Goal: Task Accomplishment & Management: Use online tool/utility

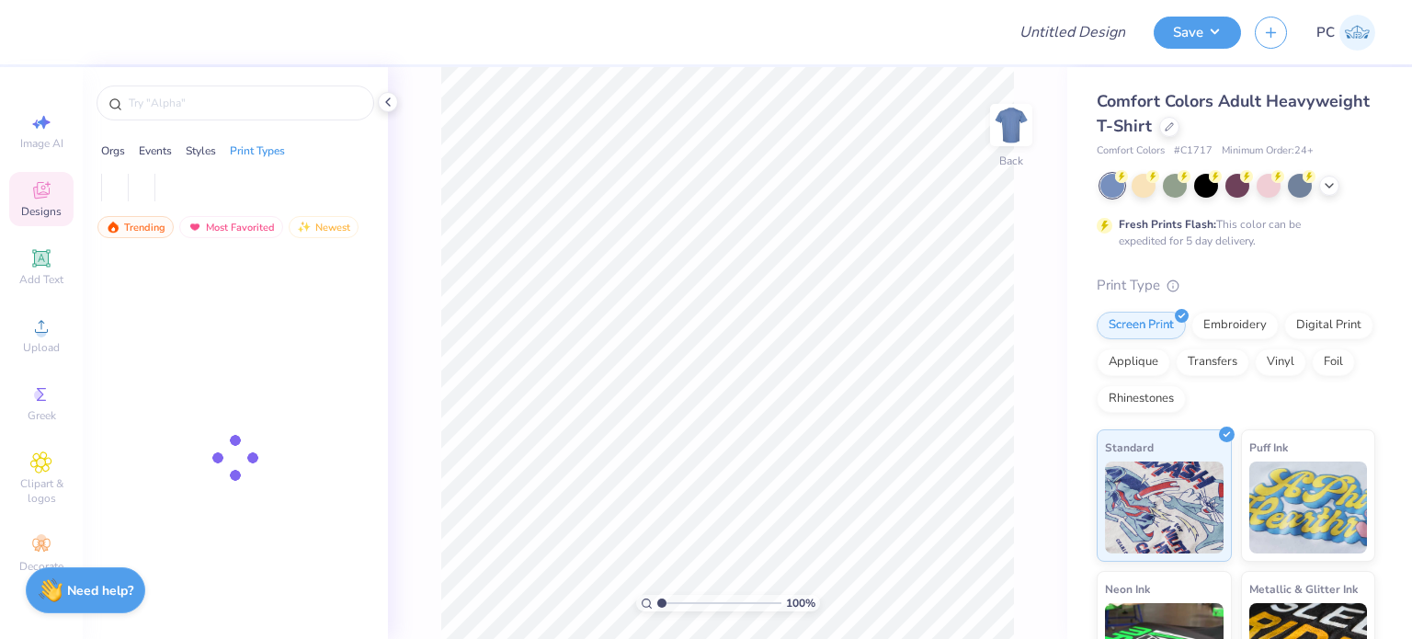
drag, startPoint x: 397, startPoint y: 85, endPoint x: 389, endPoint y: 53, distance: 32.3
click at [398, 85] on div "100 % Back" at bounding box center [727, 353] width 679 height 572
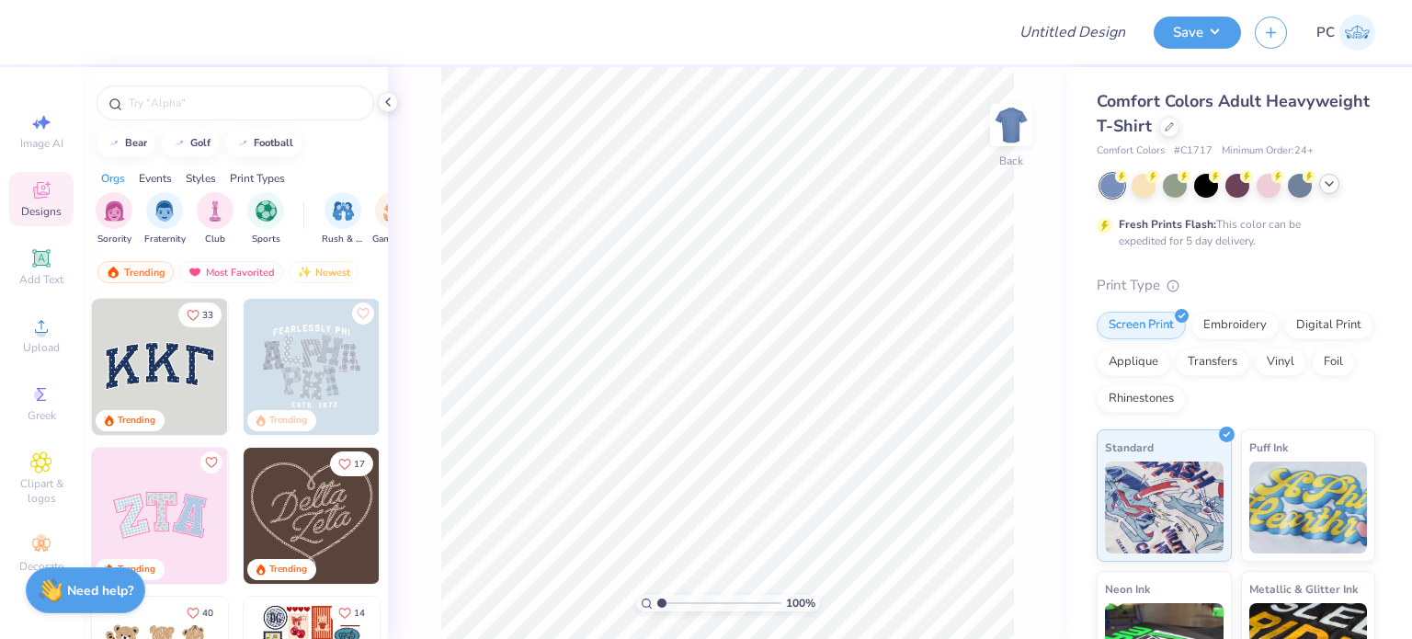
click at [1333, 181] on icon at bounding box center [1329, 183] width 15 height 15
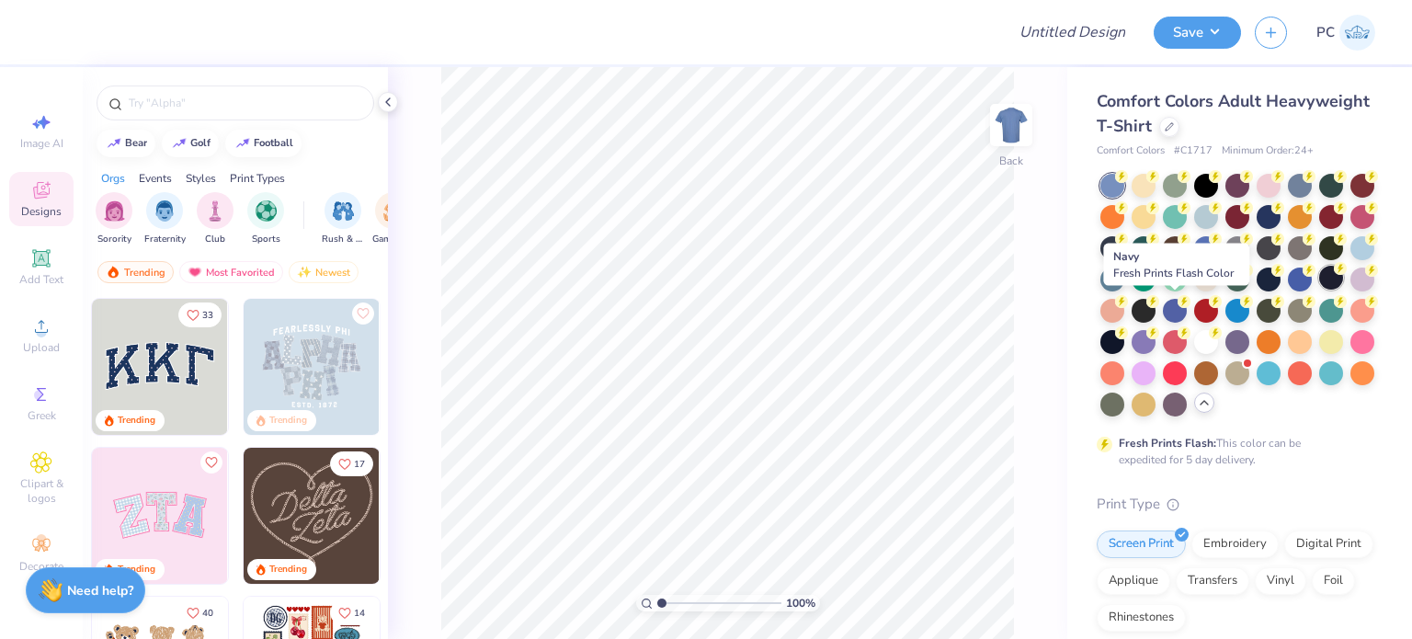
click at [1319, 290] on div at bounding box center [1331, 278] width 24 height 24
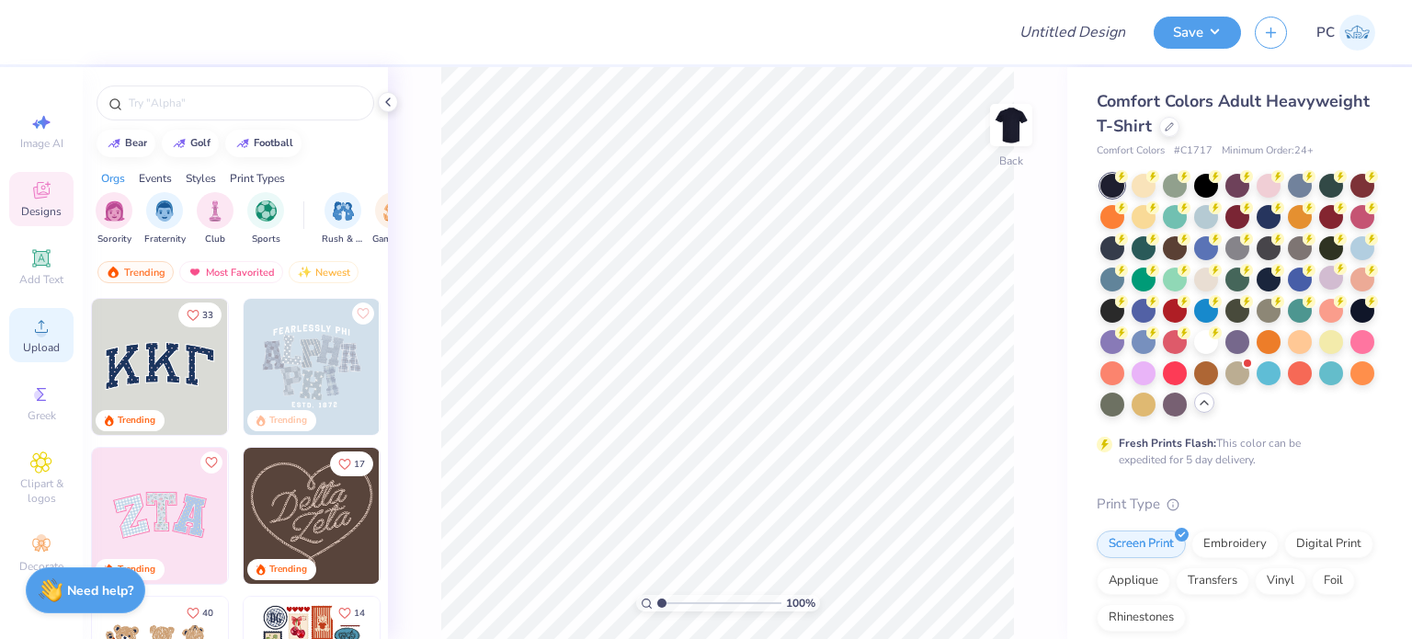
click at [46, 332] on icon at bounding box center [41, 326] width 13 height 13
click at [32, 340] on span "Upload" at bounding box center [41, 347] width 37 height 15
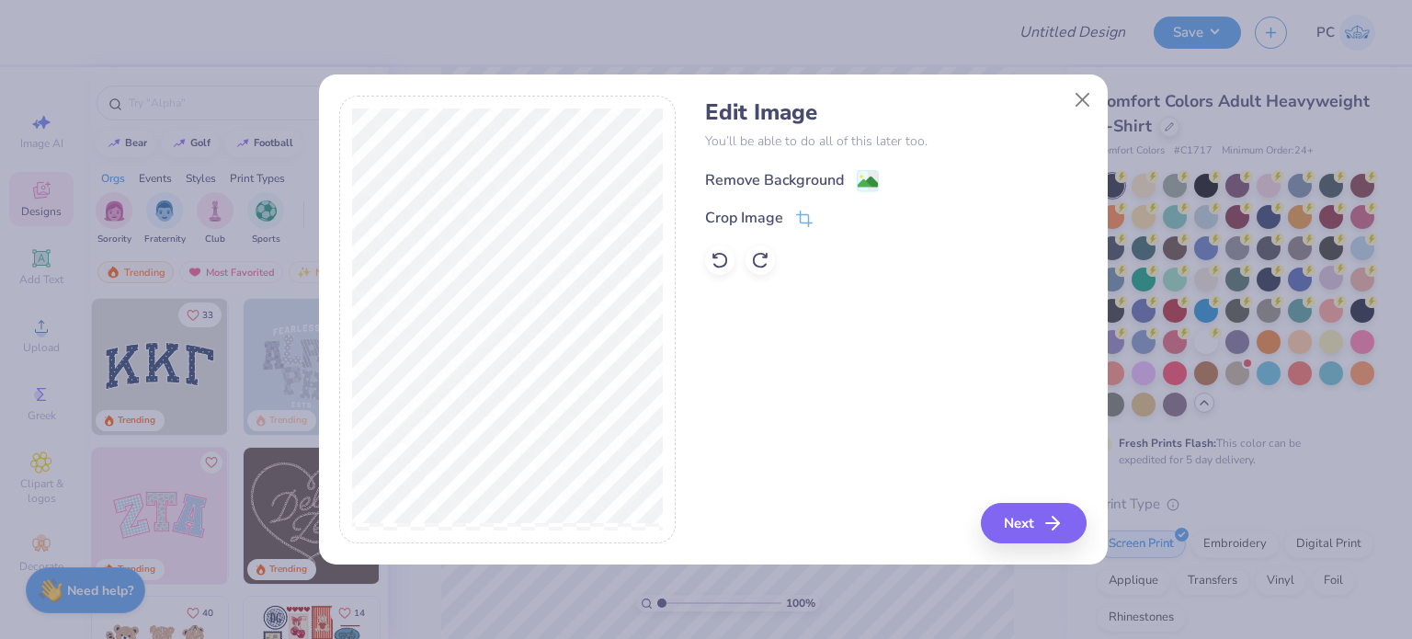
click at [867, 171] on g at bounding box center [868, 181] width 22 height 22
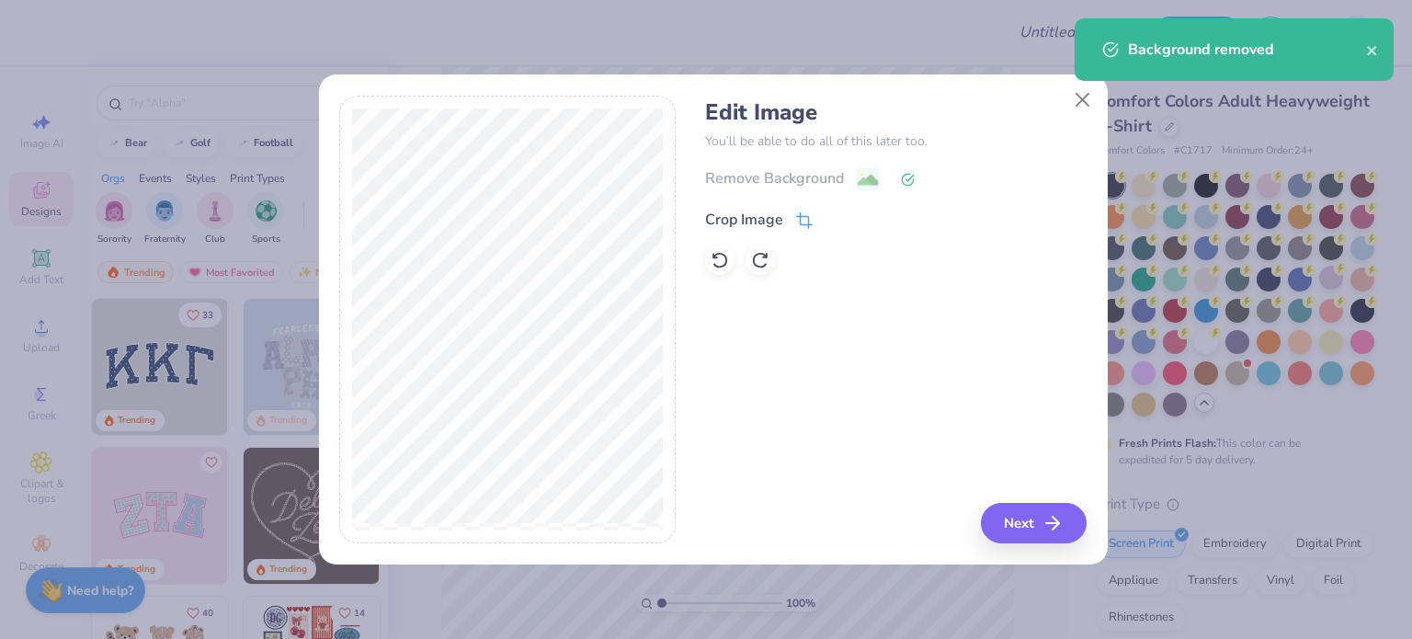
click at [800, 210] on span at bounding box center [804, 220] width 17 height 22
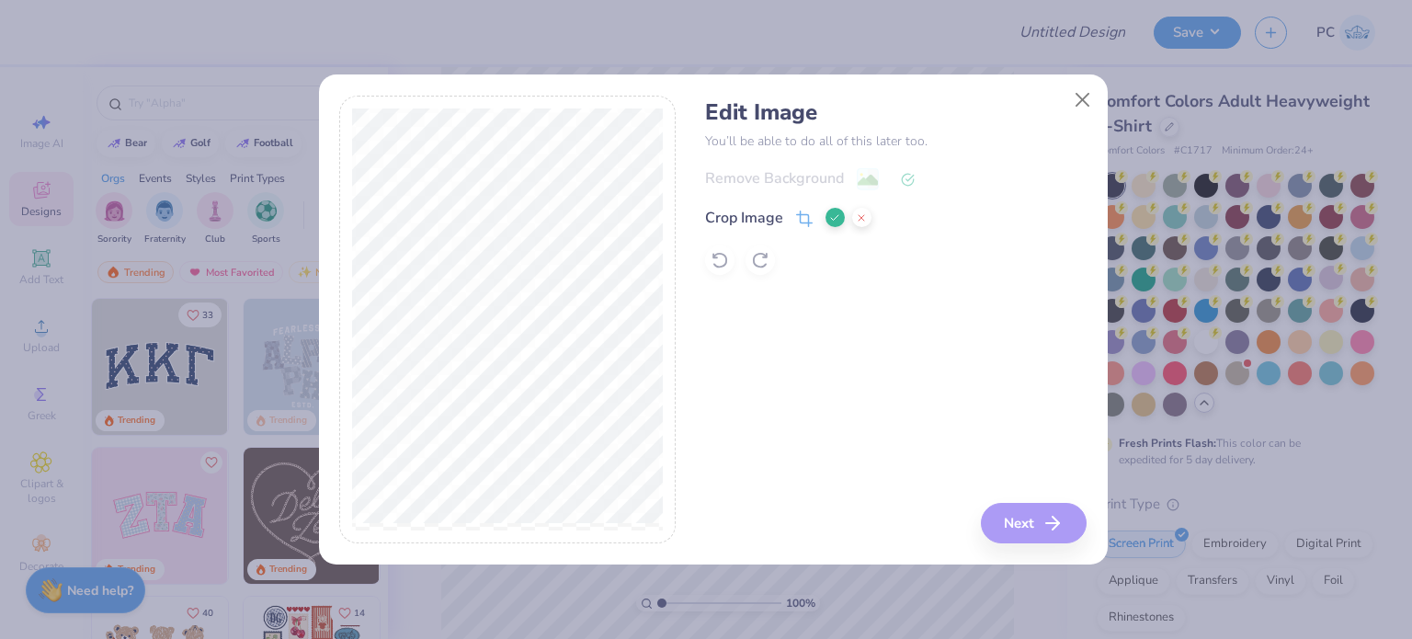
click at [833, 209] on button at bounding box center [834, 217] width 19 height 19
click at [1017, 514] on button "Next" at bounding box center [1036, 523] width 106 height 40
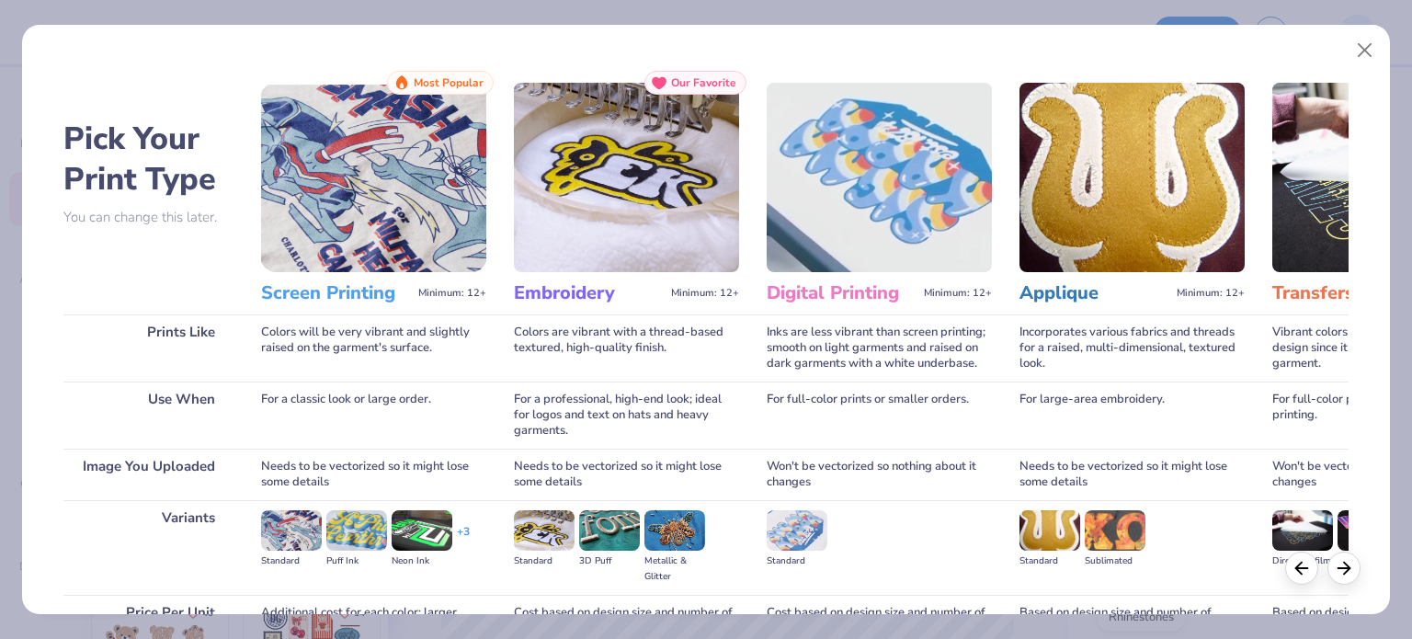
scroll to position [185, 0]
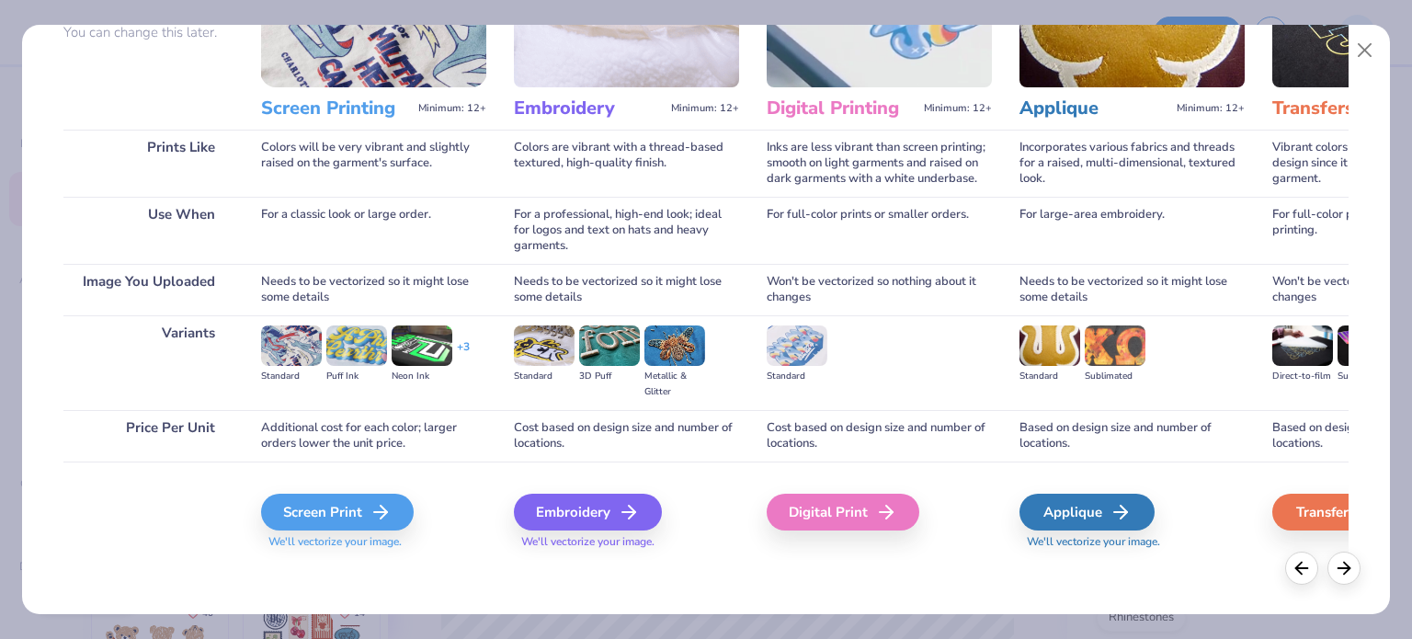
click at [356, 506] on div "Screen Print" at bounding box center [337, 512] width 153 height 37
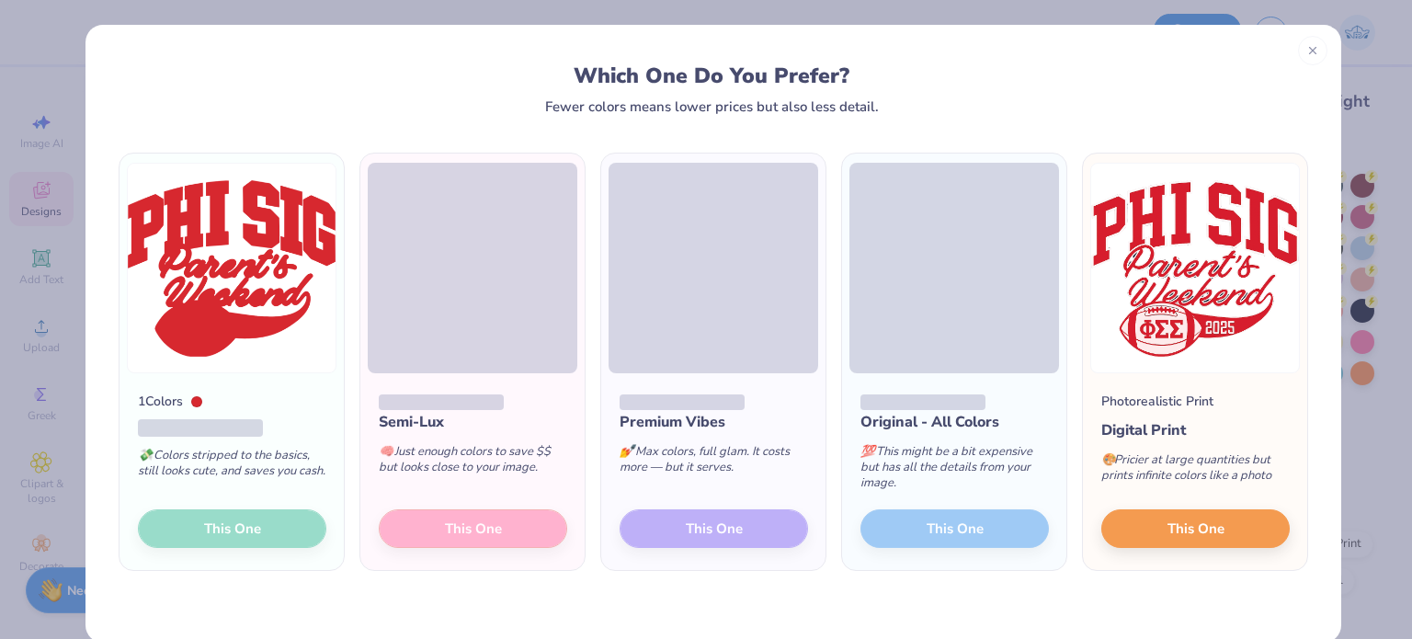
drag, startPoint x: 1300, startPoint y: 51, endPoint x: 1207, endPoint y: 35, distance: 94.1
click at [1306, 51] on icon at bounding box center [1312, 50] width 13 height 13
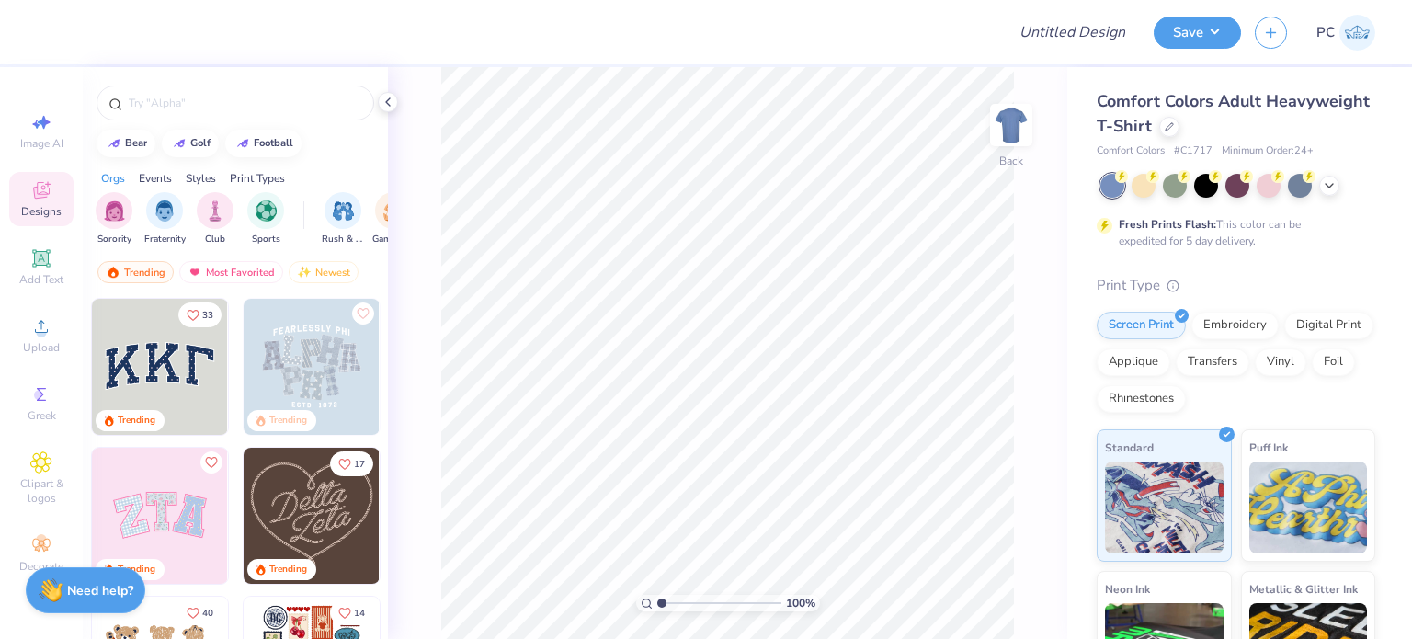
drag, startPoint x: 1331, startPoint y: 187, endPoint x: 1316, endPoint y: 187, distance: 14.7
click at [1331, 187] on icon at bounding box center [1329, 185] width 15 height 15
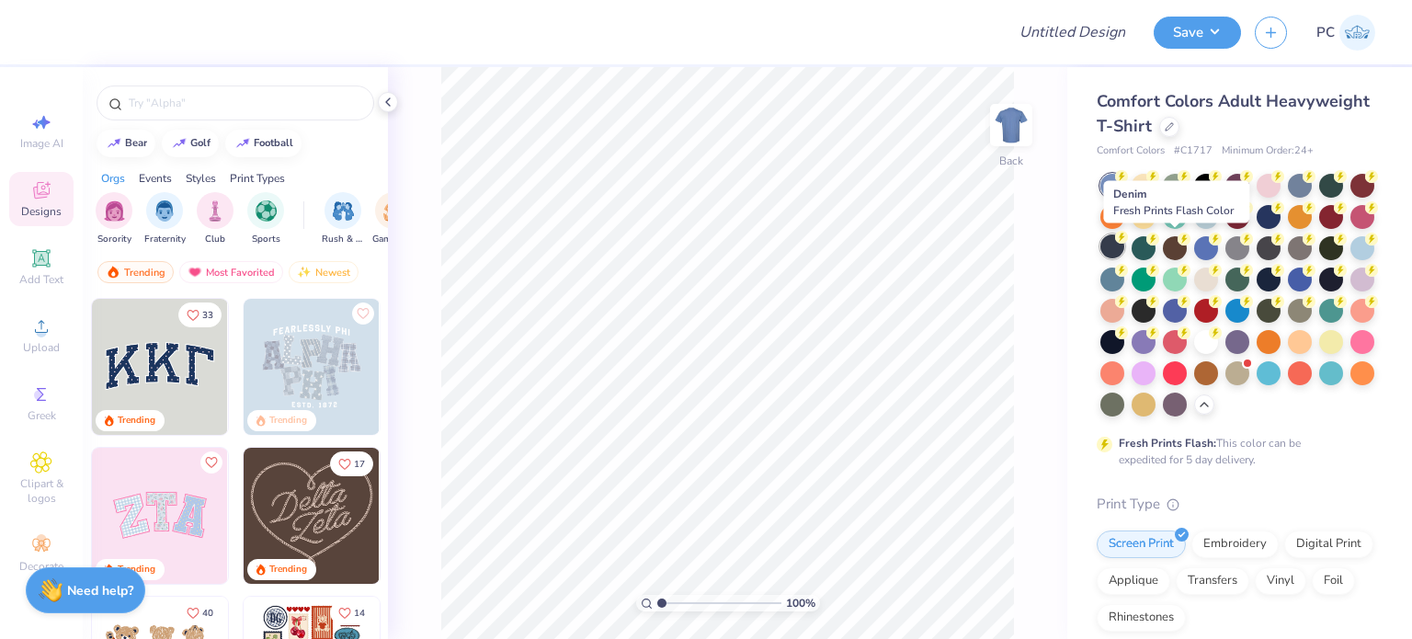
click at [1124, 248] on div at bounding box center [1112, 246] width 24 height 24
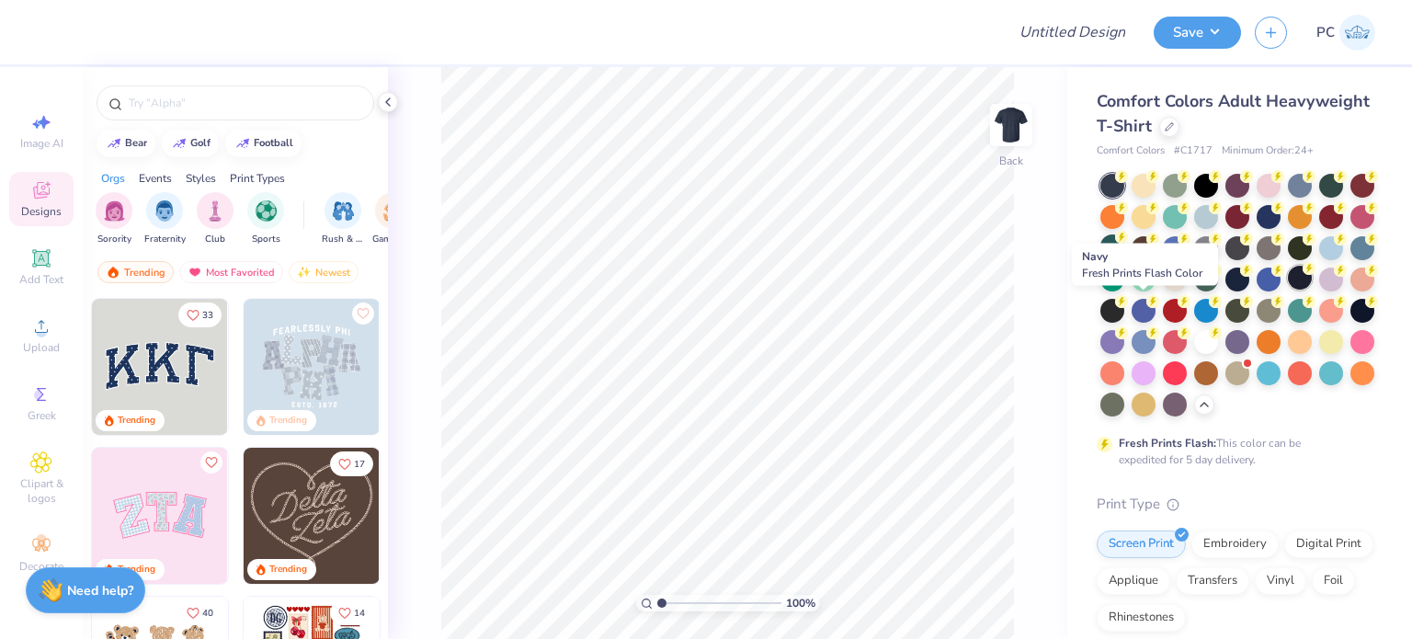
click at [1288, 290] on div at bounding box center [1300, 278] width 24 height 24
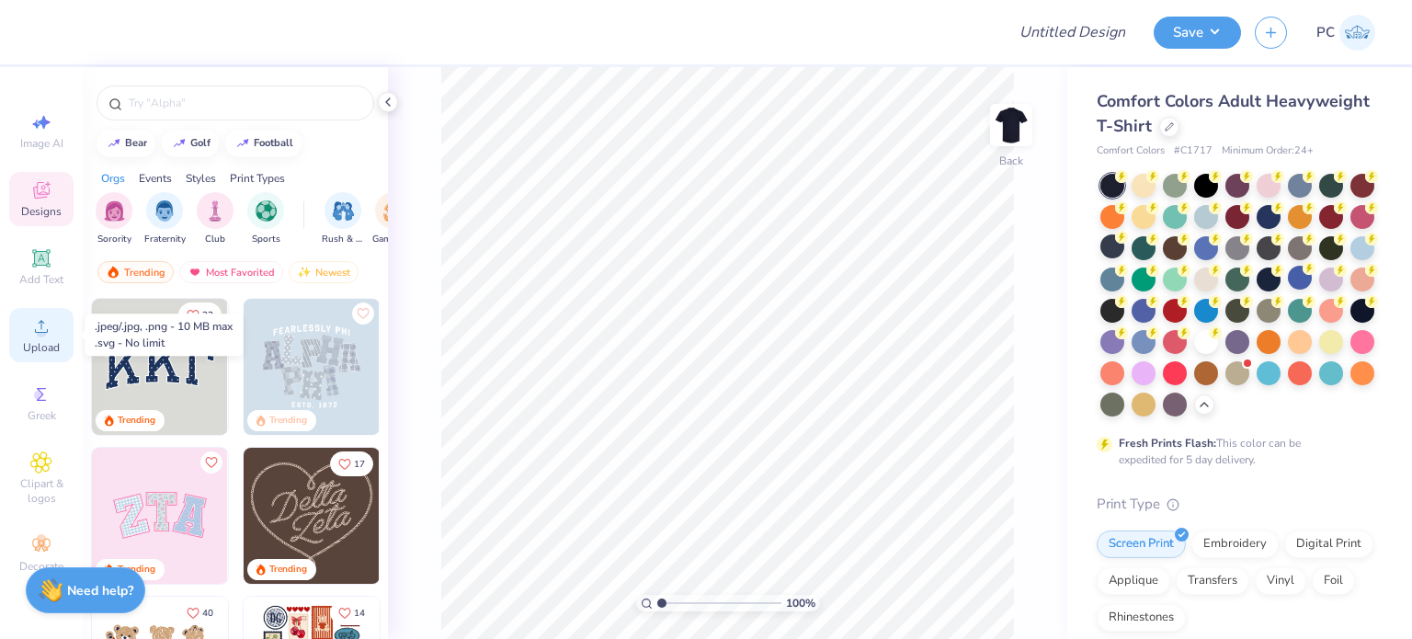
click at [33, 329] on icon at bounding box center [41, 326] width 22 height 22
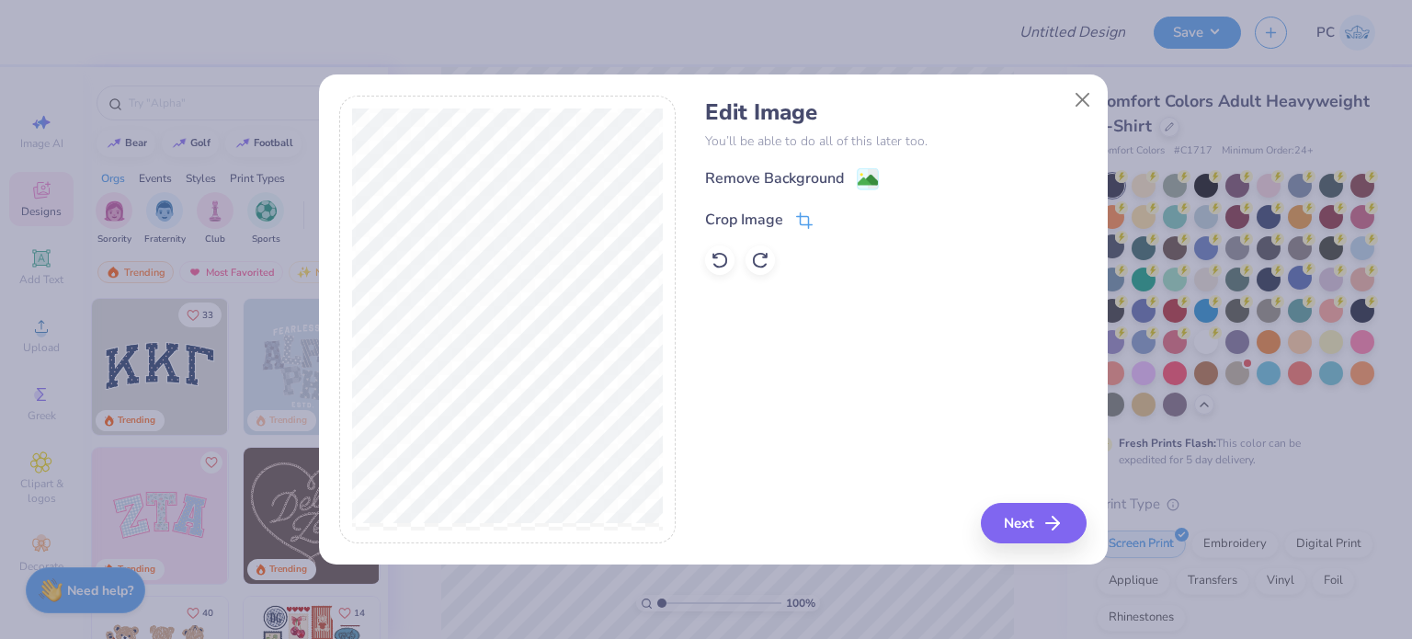
click at [801, 214] on icon at bounding box center [804, 220] width 17 height 17
click at [835, 220] on icon at bounding box center [834, 217] width 11 height 11
click at [863, 176] on image at bounding box center [868, 182] width 20 height 20
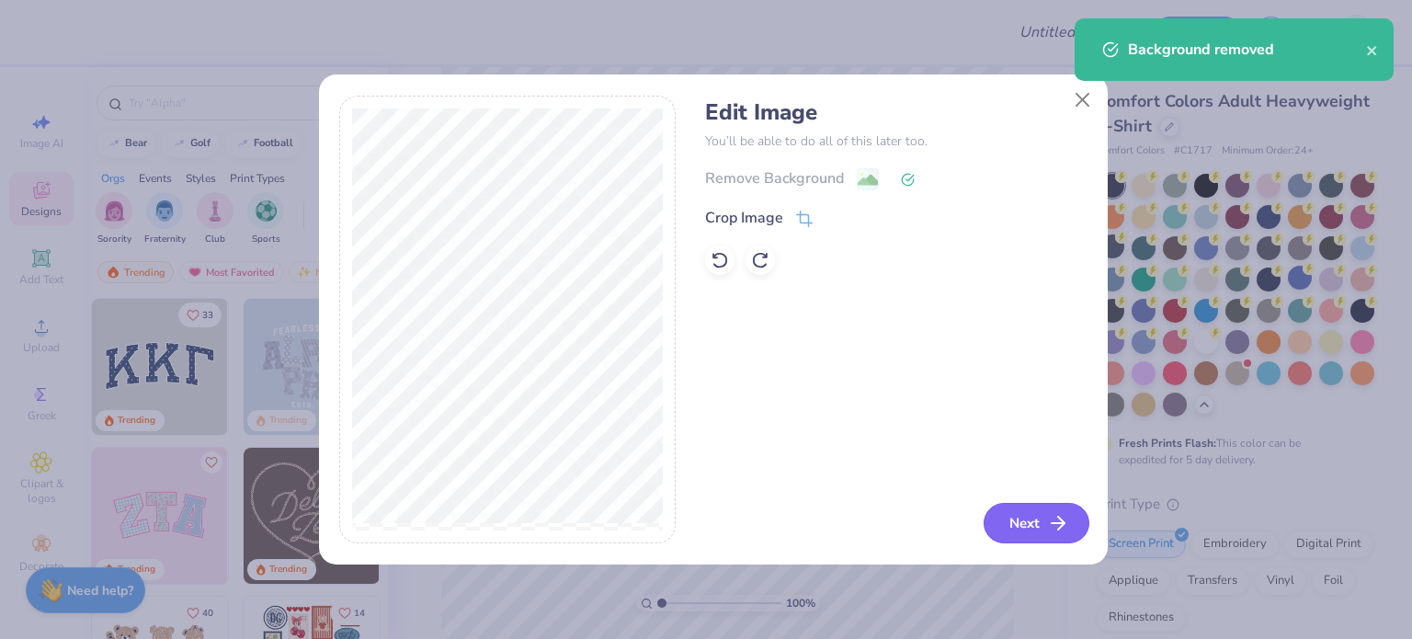
click at [1012, 523] on button "Next" at bounding box center [1036, 523] width 106 height 40
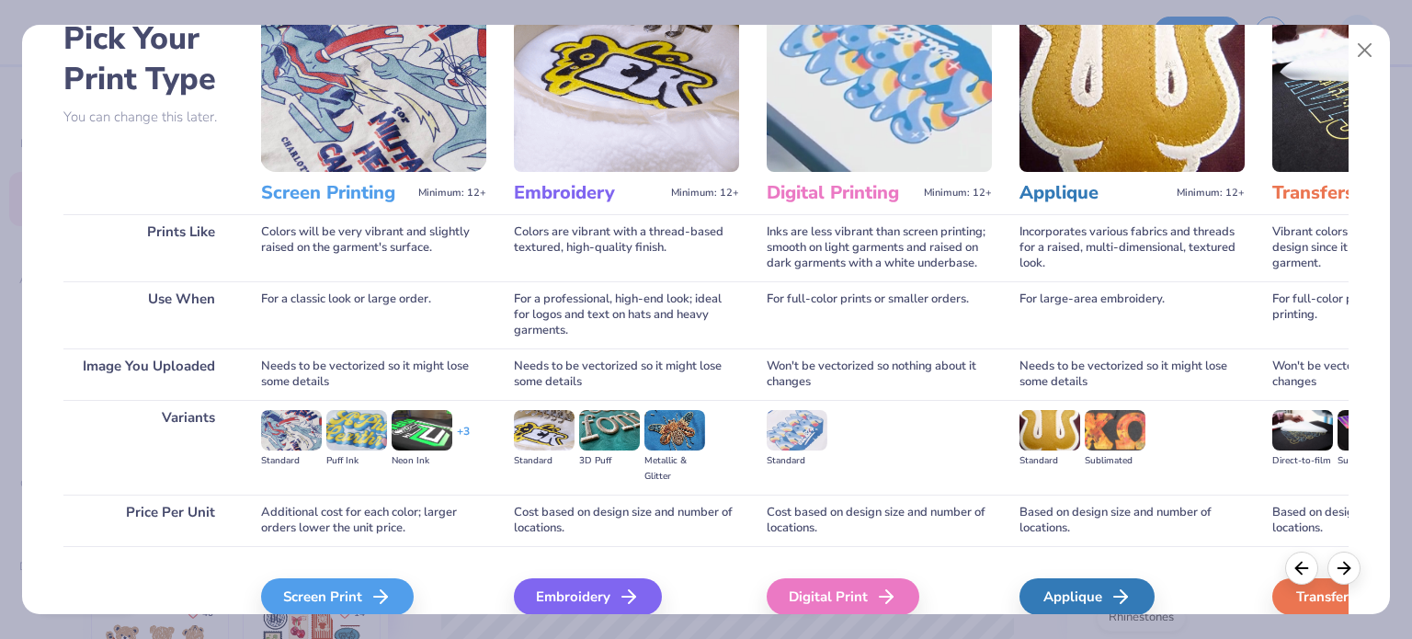
scroll to position [185, 0]
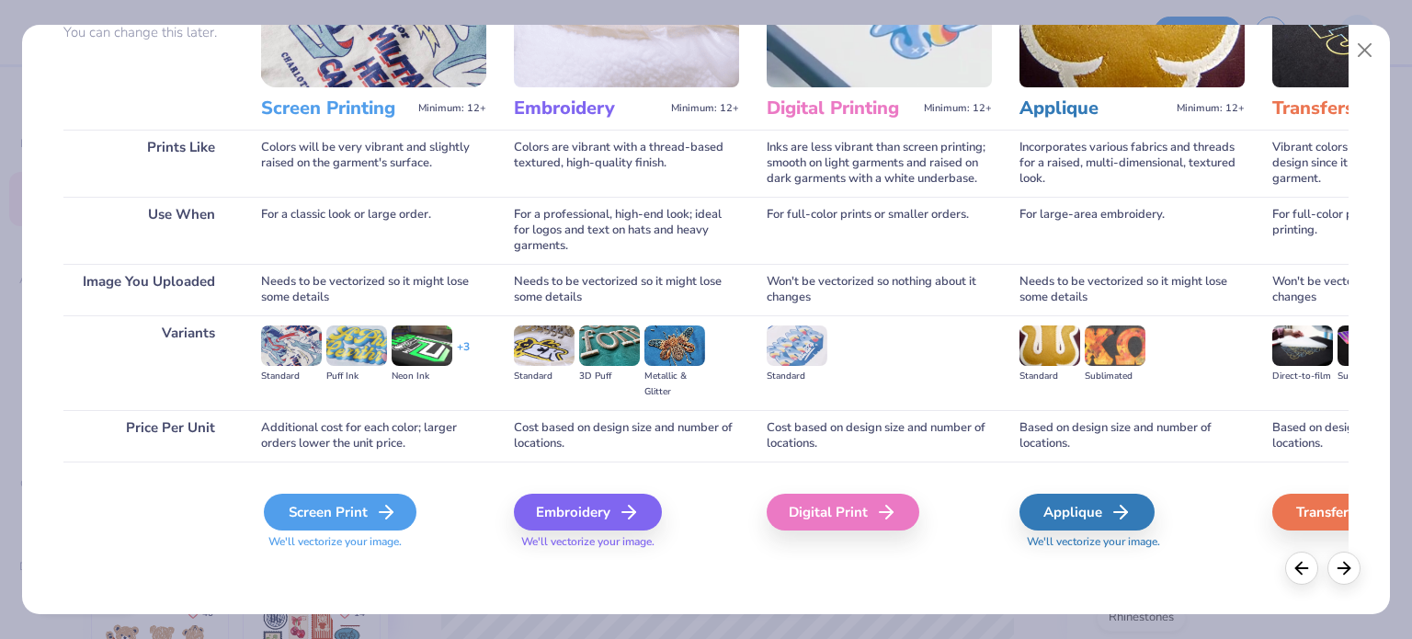
click at [341, 517] on div "Screen Print" at bounding box center [340, 512] width 153 height 37
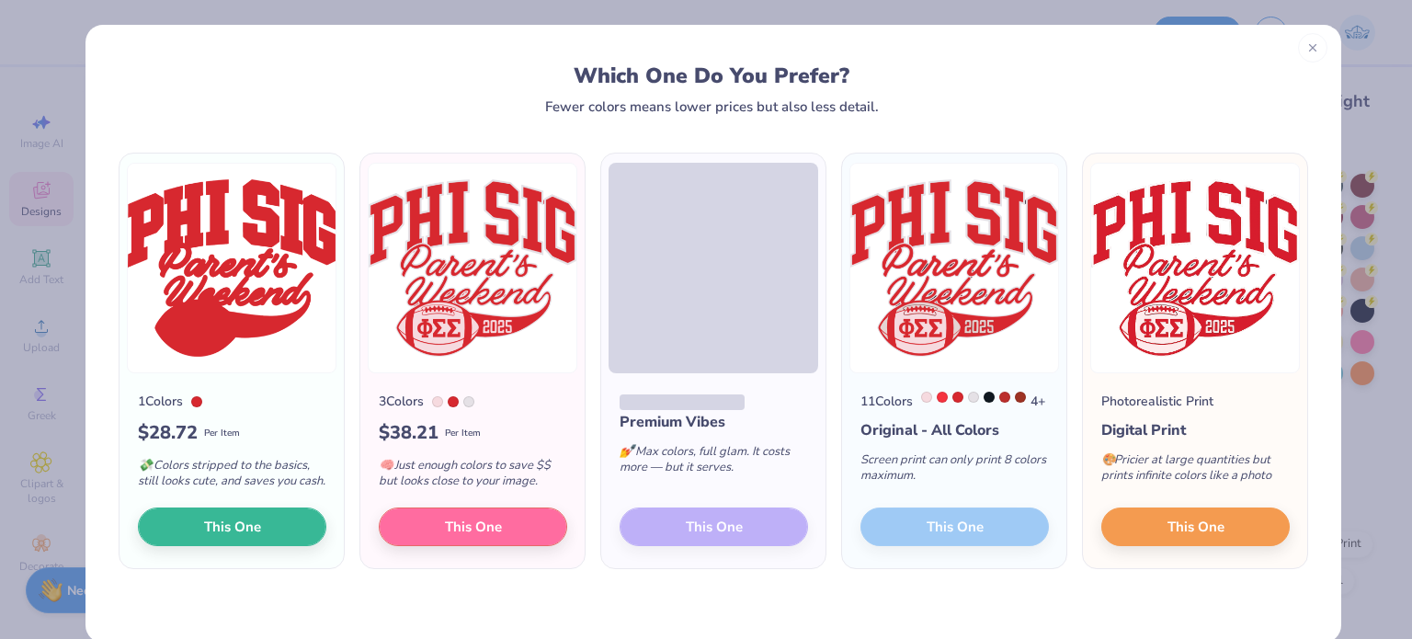
click at [1306, 51] on icon at bounding box center [1312, 47] width 13 height 13
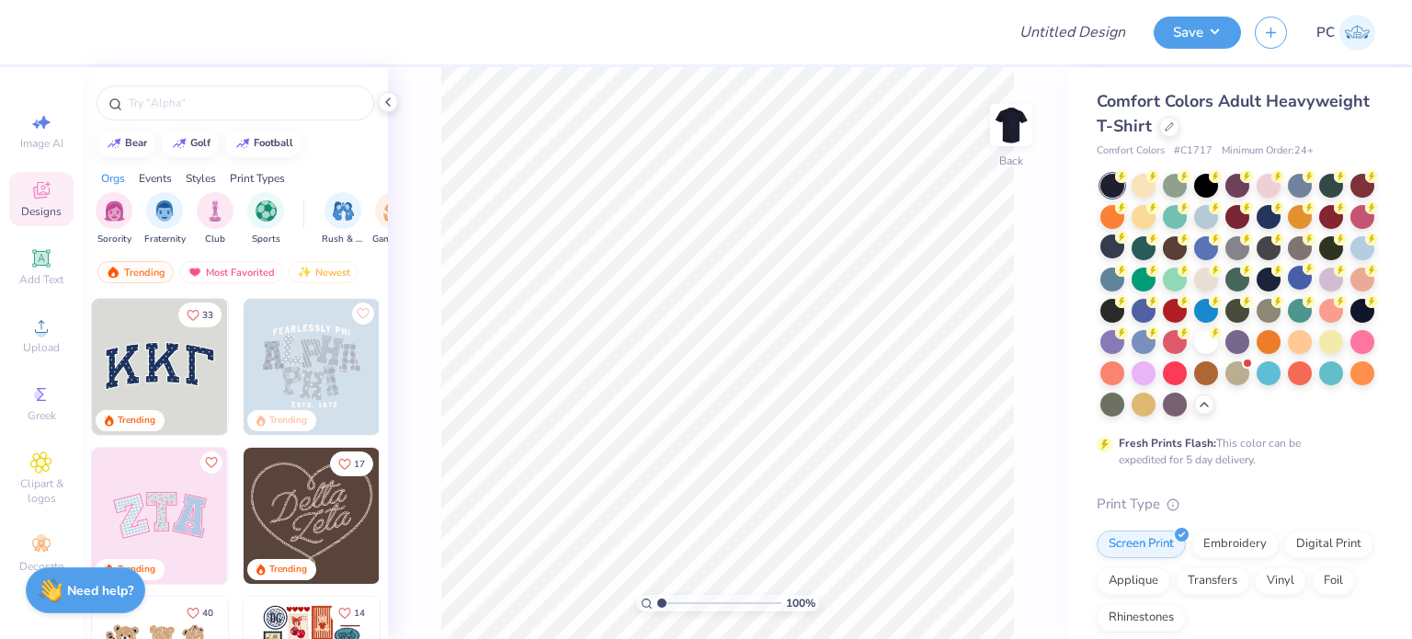
click at [53, 206] on span "Designs" at bounding box center [41, 211] width 40 height 15
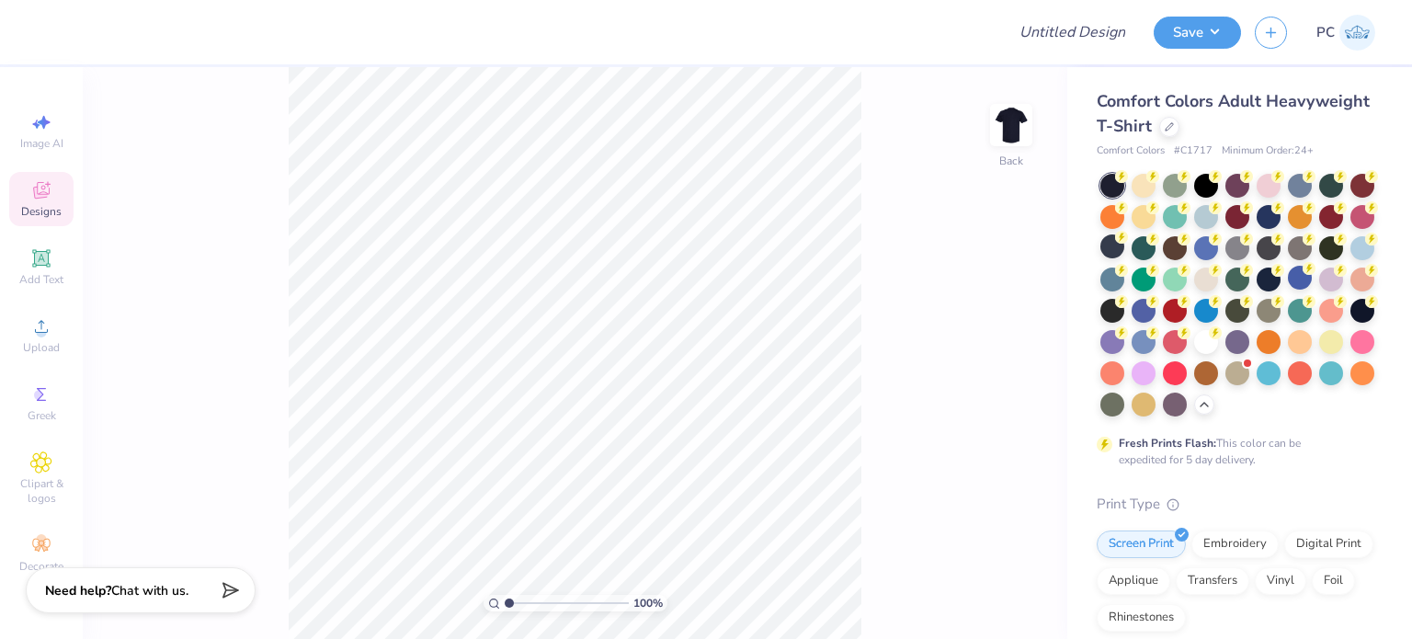
click at [57, 206] on span "Designs" at bounding box center [41, 211] width 40 height 15
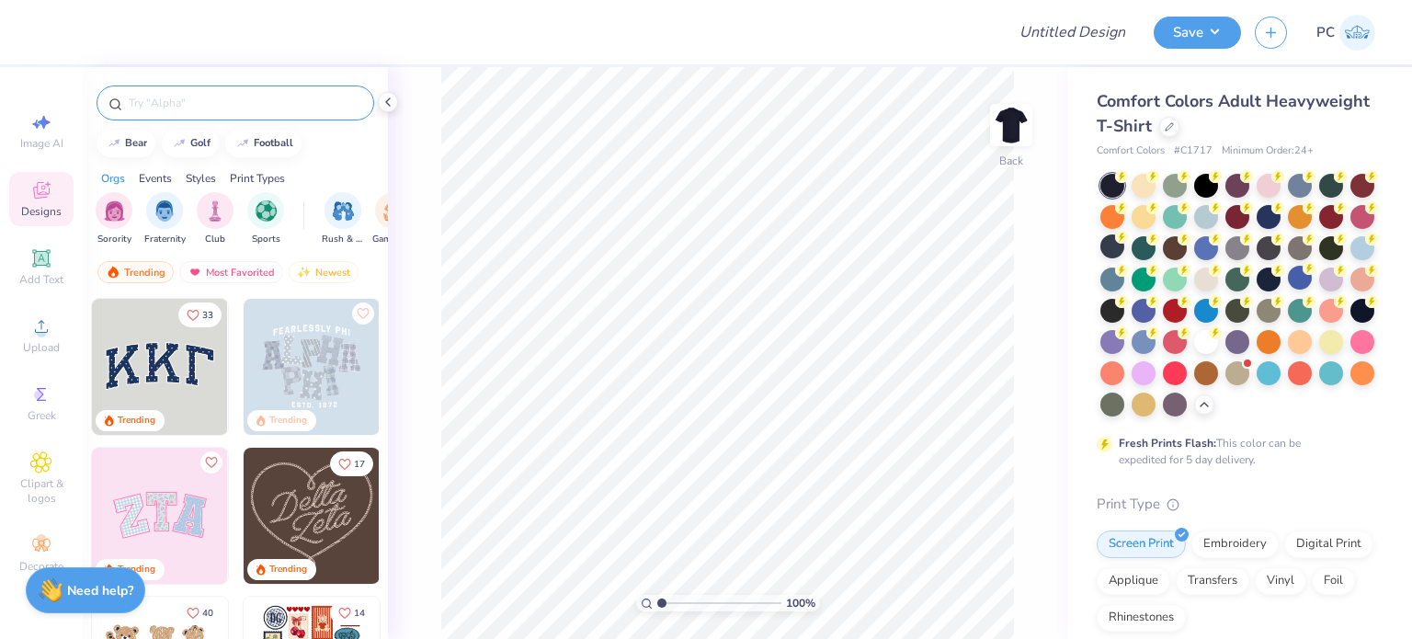
click at [198, 106] on input "text" at bounding box center [244, 103] width 235 height 18
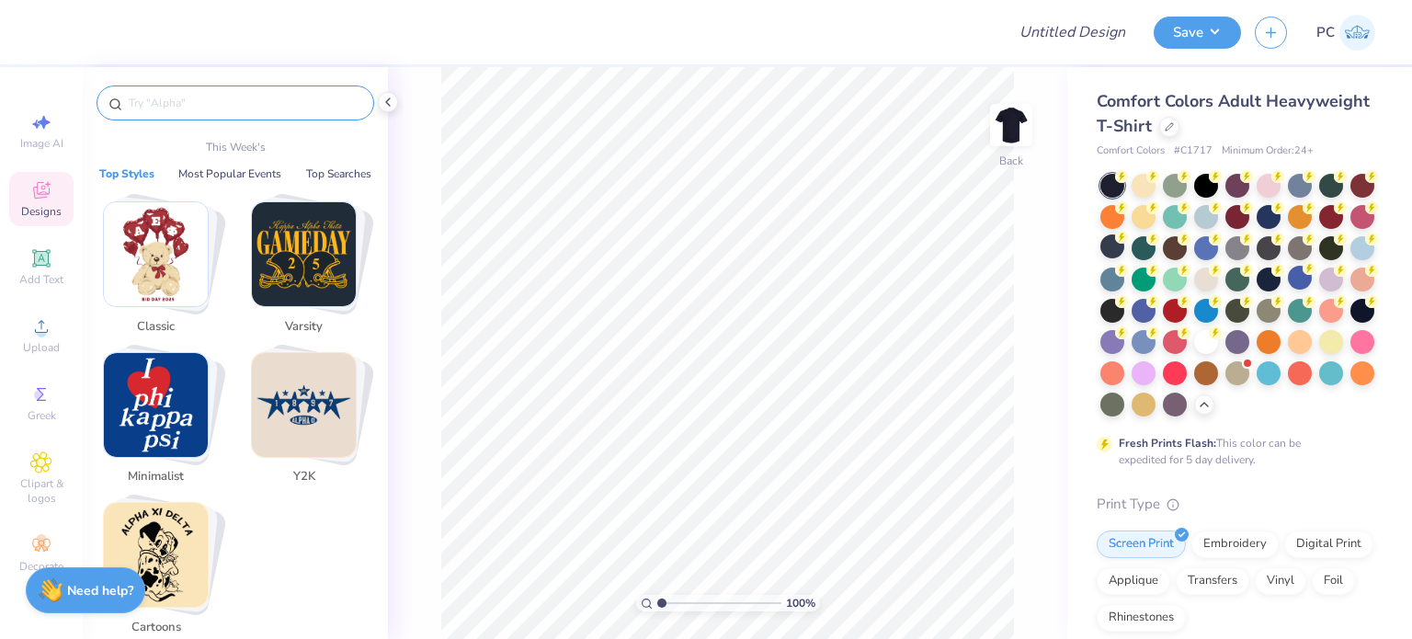
click at [41, 192] on icon at bounding box center [41, 190] width 17 height 17
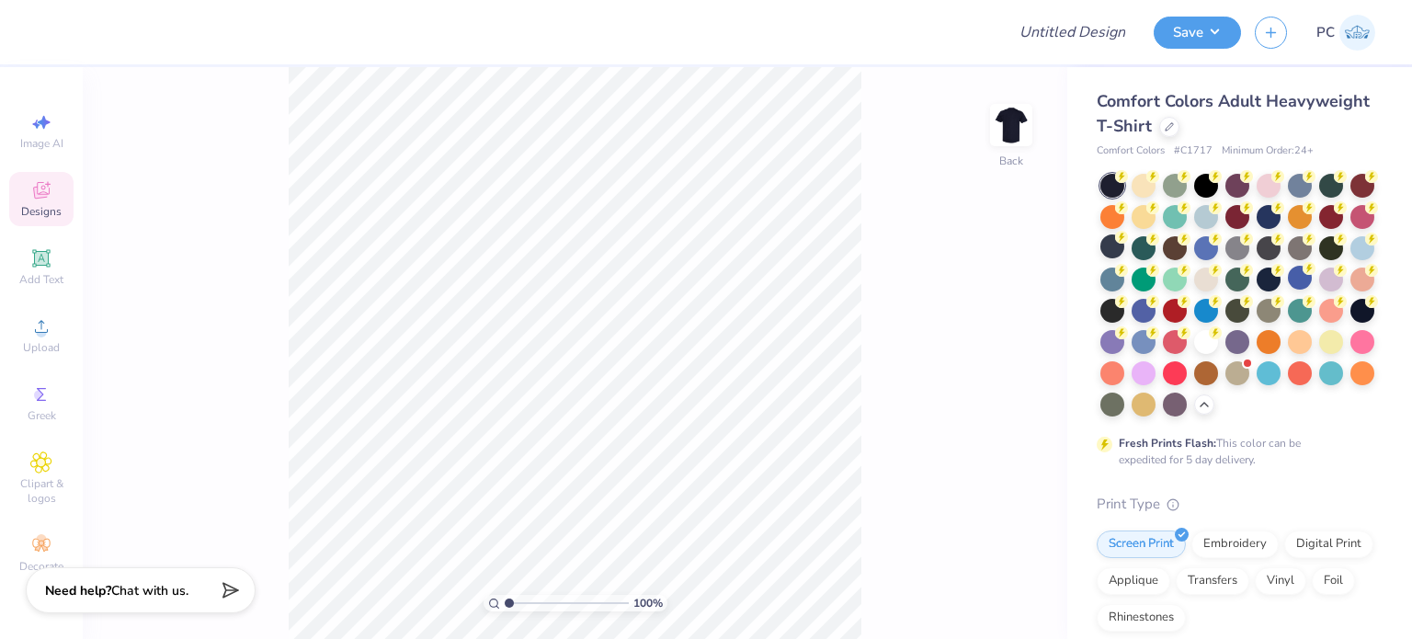
click at [48, 197] on icon at bounding box center [41, 190] width 22 height 22
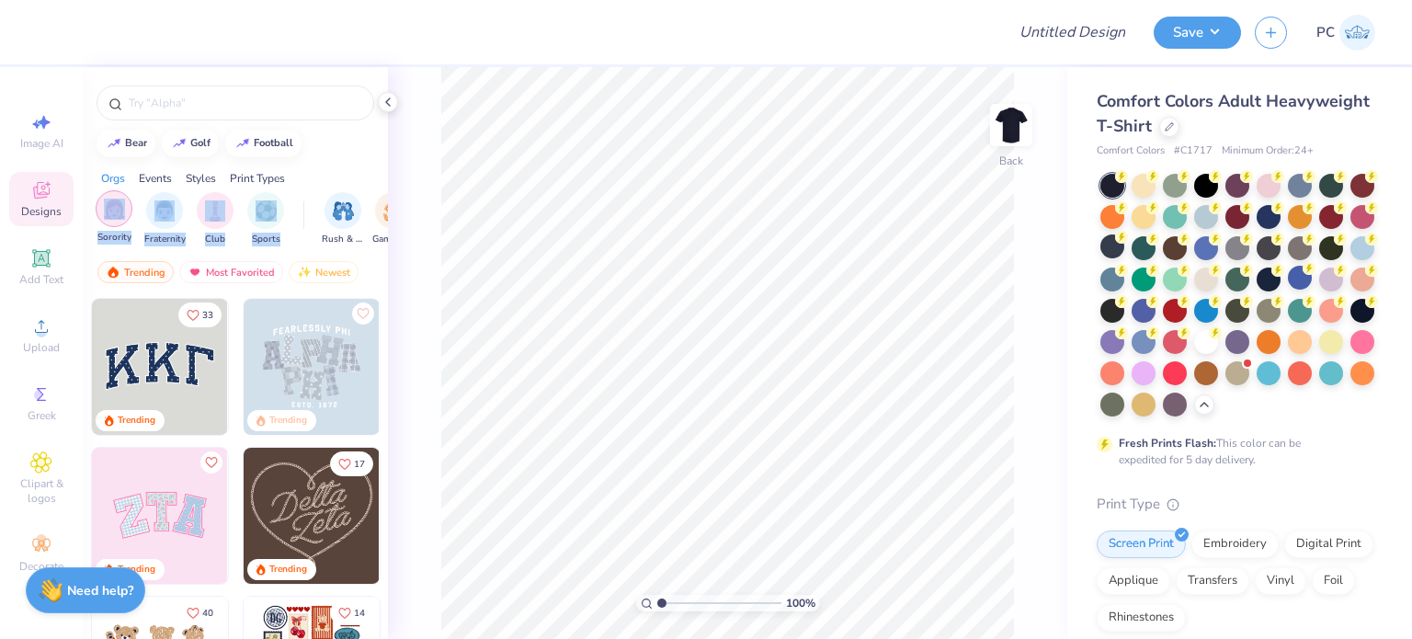
drag, startPoint x: 222, startPoint y: 207, endPoint x: 131, endPoint y: 209, distance: 91.0
click at [131, 209] on div "Sorority Fraternity Club Sports" at bounding box center [200, 219] width 209 height 54
drag, startPoint x: 364, startPoint y: 253, endPoint x: 232, endPoint y: 256, distance: 132.4
click at [232, 256] on div "bear golf football Orgs Events Styles Print Types Sorority Fraternity Club Spor…" at bounding box center [235, 387] width 305 height 640
click at [176, 105] on input "text" at bounding box center [244, 103] width 235 height 18
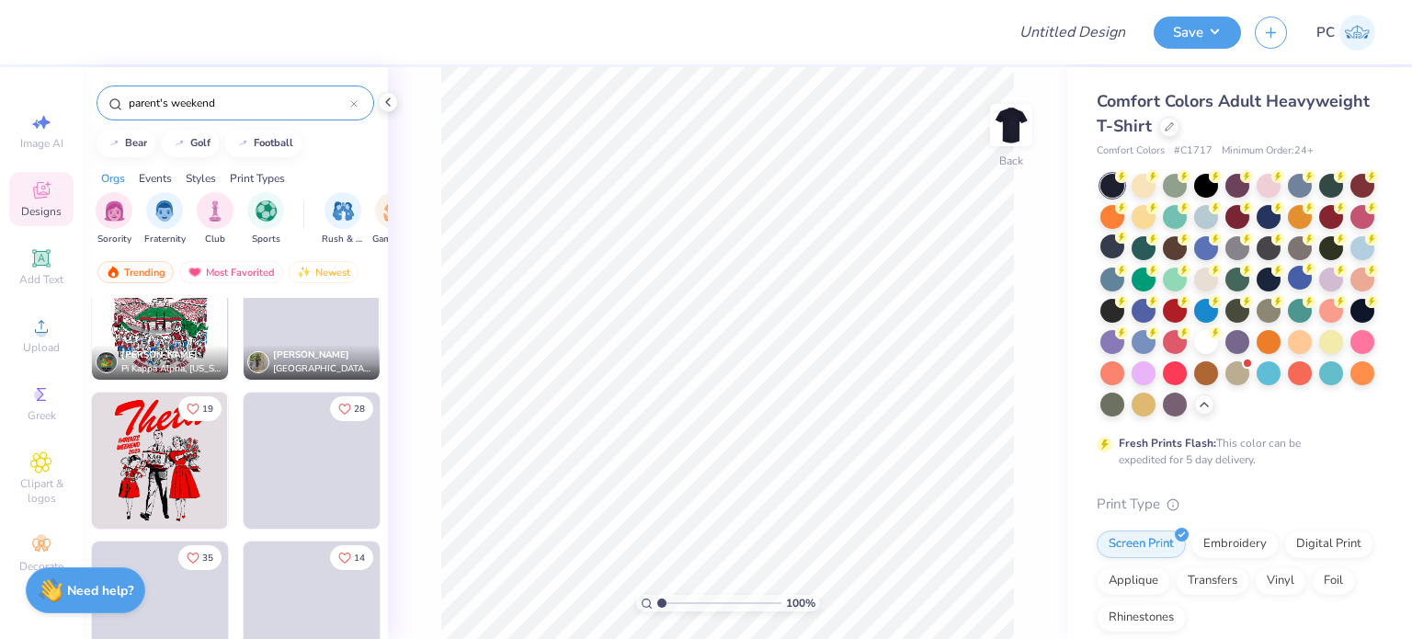
scroll to position [1838, 0]
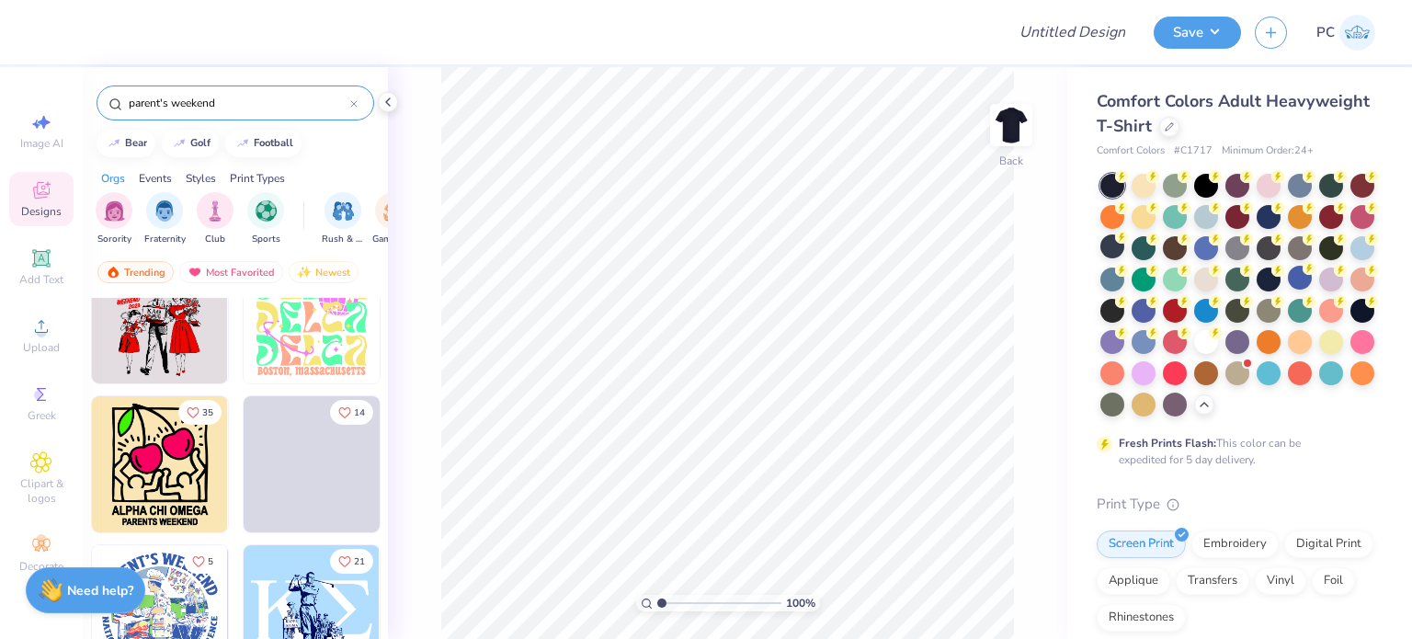
type input "parent's weekend"
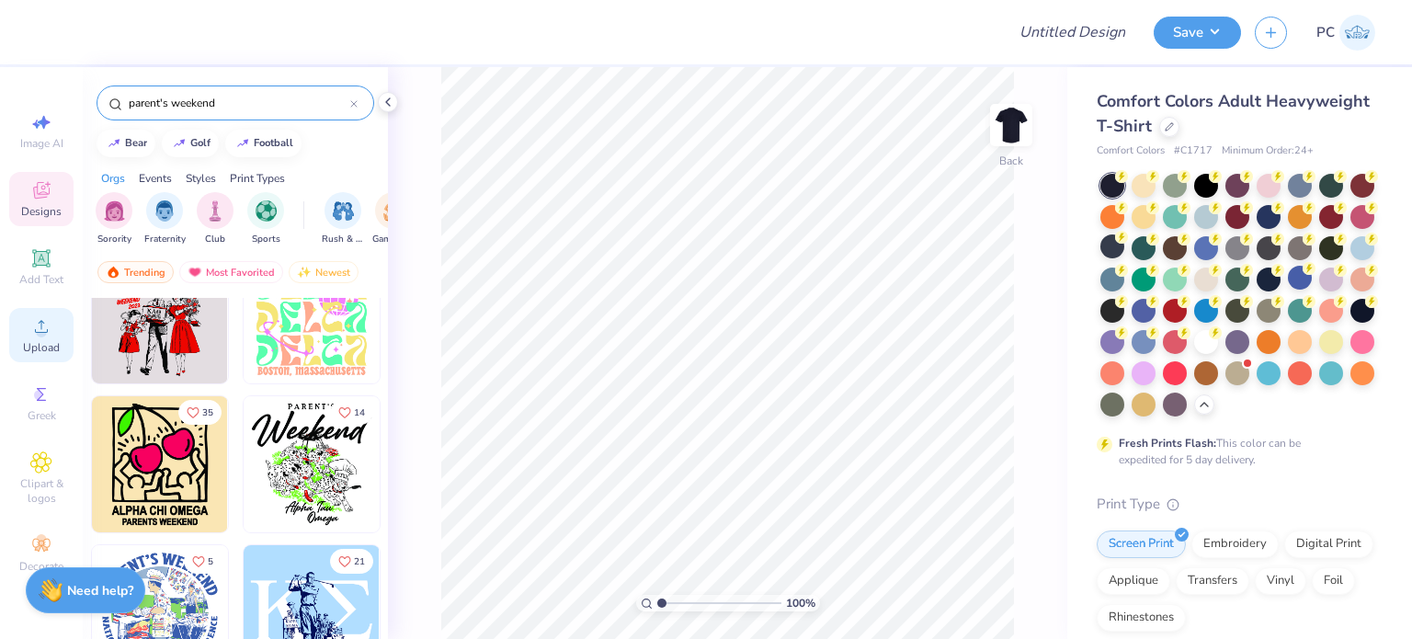
click at [54, 334] on div "Upload" at bounding box center [41, 335] width 64 height 54
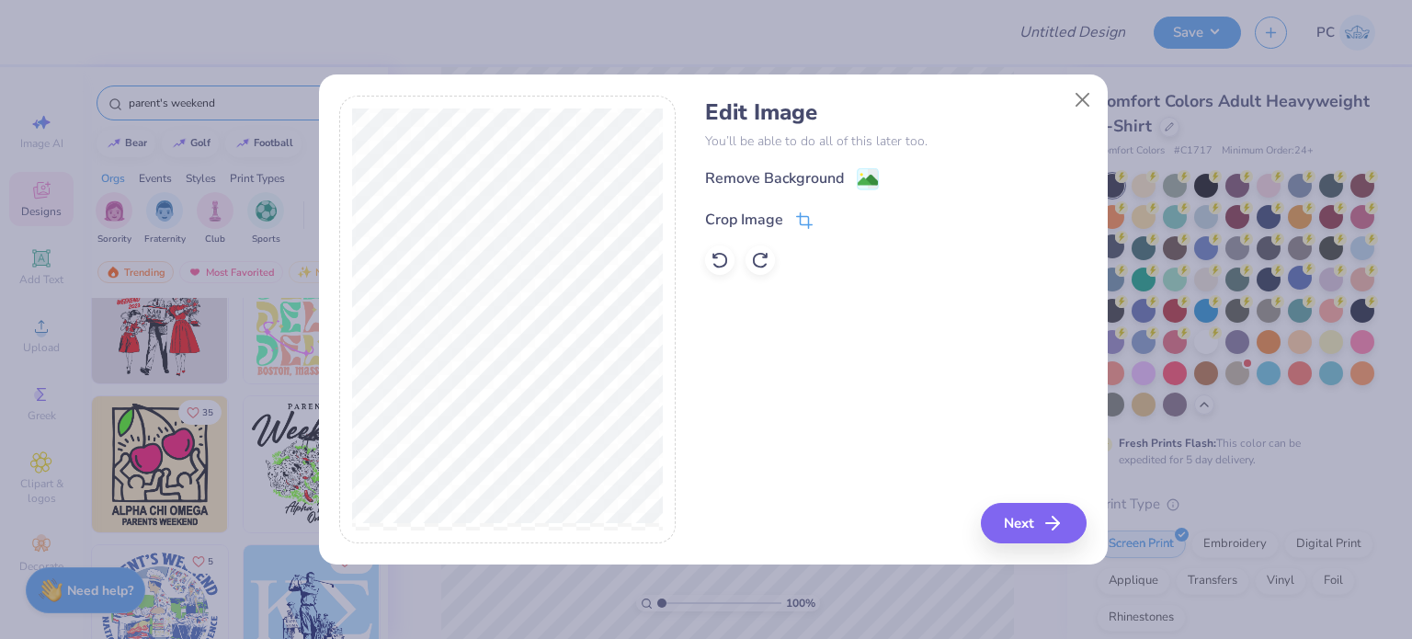
click at [794, 216] on div "Crop Image" at bounding box center [759, 220] width 108 height 22
click at [825, 212] on div at bounding box center [848, 218] width 46 height 22
click at [830, 214] on icon at bounding box center [834, 217] width 11 height 11
click at [862, 176] on image at bounding box center [868, 182] width 20 height 20
click at [985, 513] on button "Next" at bounding box center [1036, 523] width 106 height 40
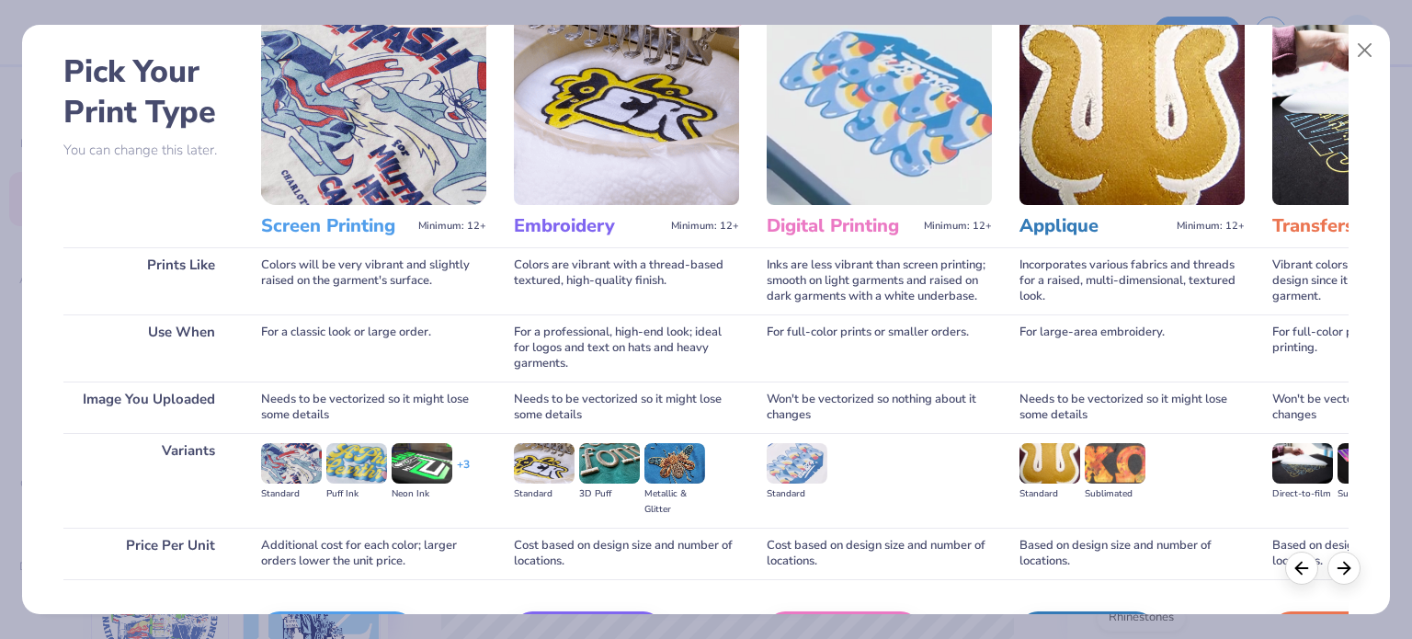
scroll to position [185, 0]
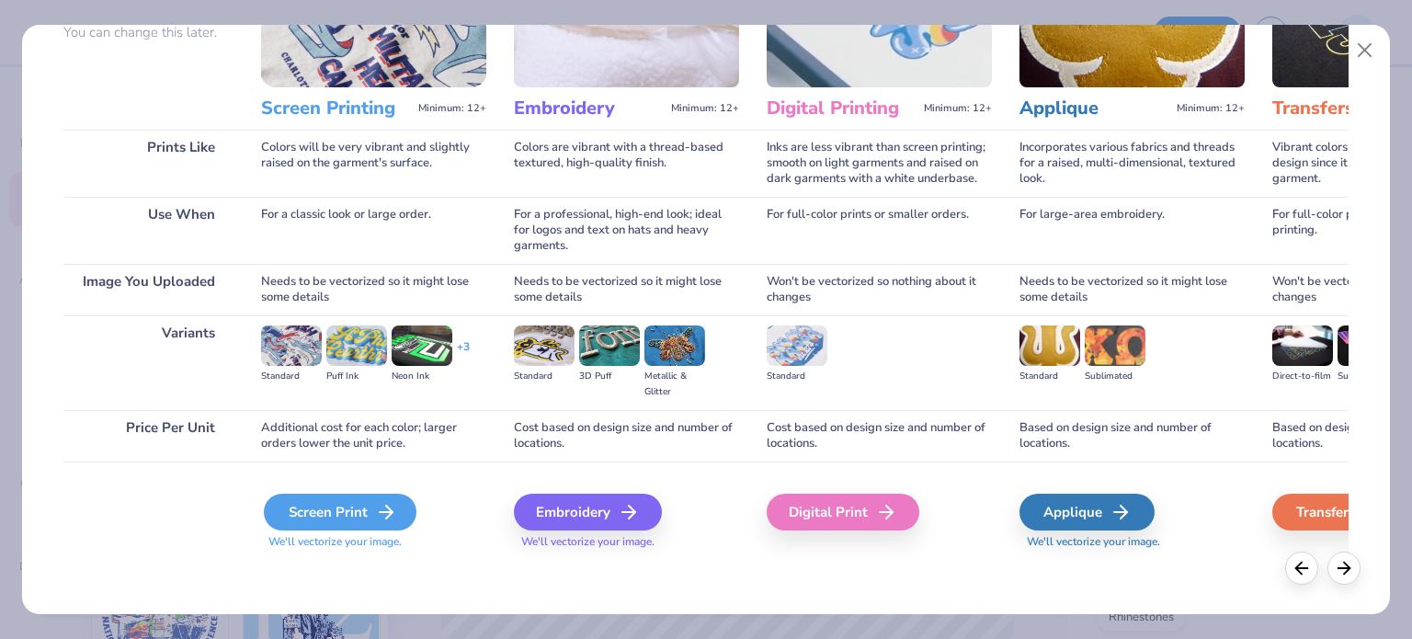
click at [357, 498] on div "Screen Print" at bounding box center [340, 512] width 153 height 37
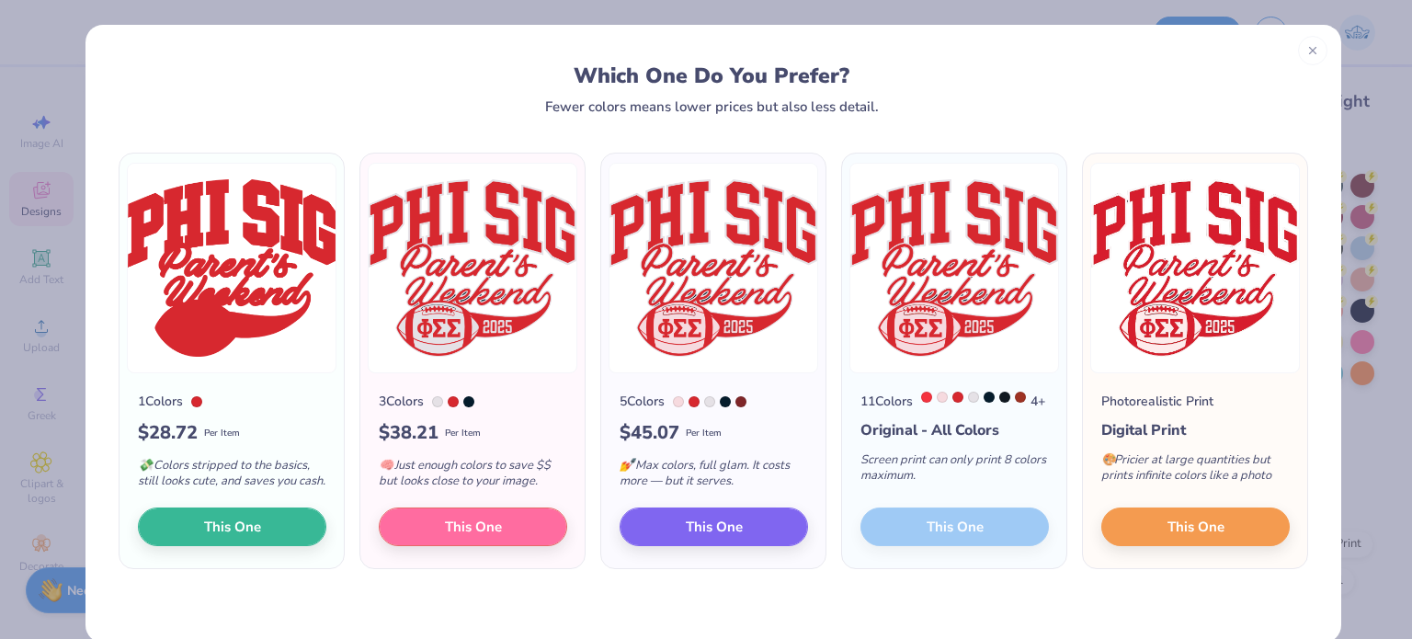
click at [923, 545] on div "11 Colors 4 + Original - All Colors Screen print can only print 8 colors maximu…" at bounding box center [954, 470] width 224 height 195
click at [934, 538] on div "11 Colors 4 + Original - All Colors Screen print can only print 8 colors maximu…" at bounding box center [954, 470] width 224 height 195
click at [731, 535] on span "This One" at bounding box center [713, 524] width 57 height 21
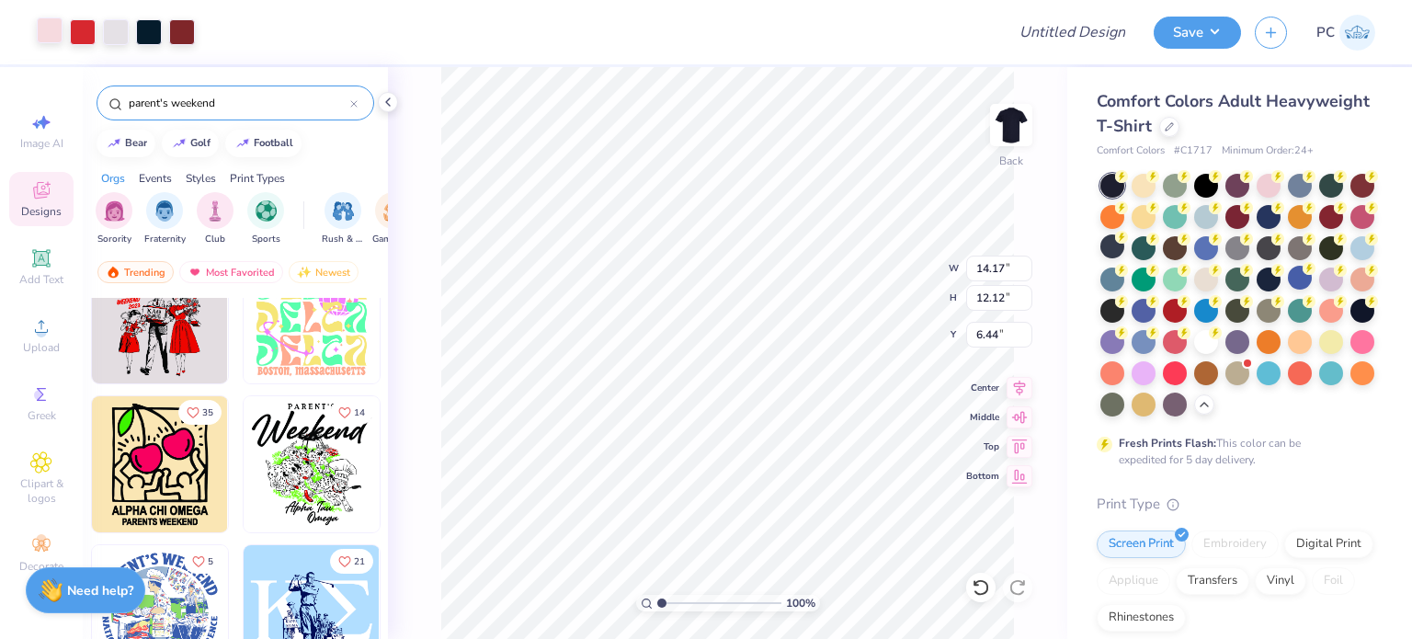
click at [53, 27] on div at bounding box center [50, 30] width 26 height 26
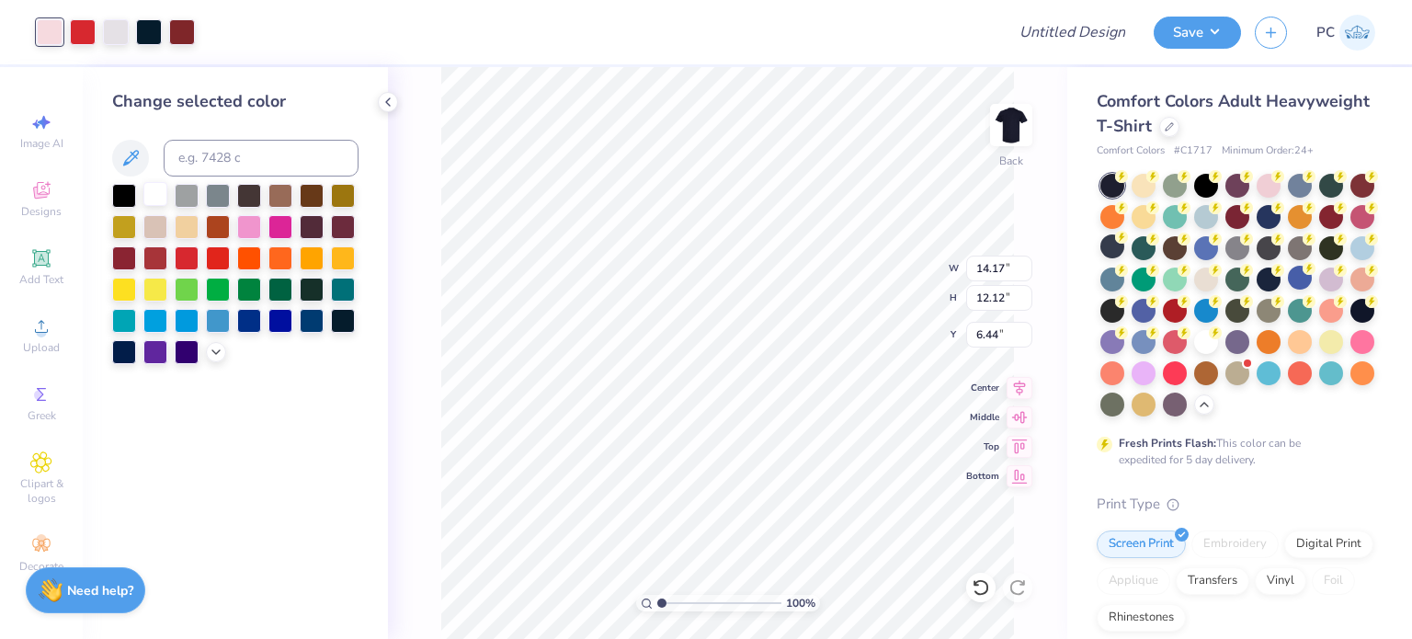
click at [151, 199] on div at bounding box center [155, 194] width 24 height 24
click at [121, 40] on div at bounding box center [116, 30] width 26 height 26
click at [154, 188] on div at bounding box center [155, 194] width 24 height 24
click at [150, 32] on div at bounding box center [149, 30] width 26 height 26
click at [220, 168] on input at bounding box center [261, 158] width 195 height 37
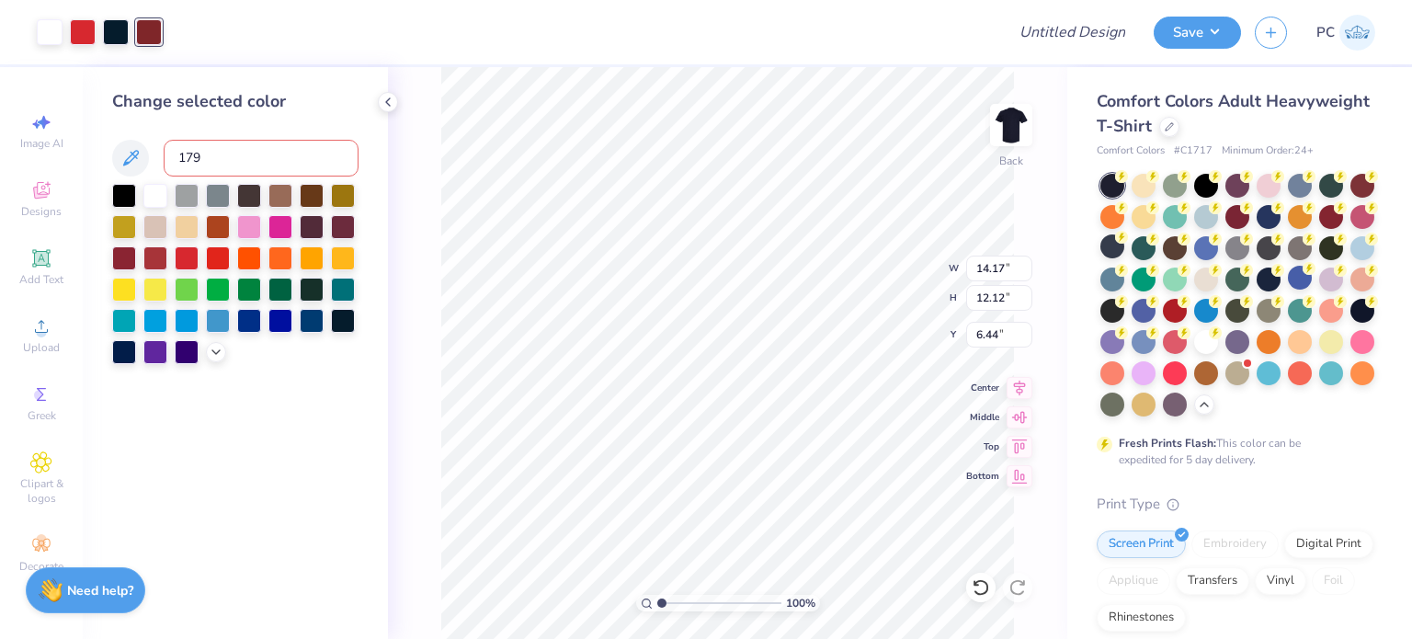
type input "1795"
click at [114, 29] on div at bounding box center [116, 30] width 26 height 26
click at [226, 150] on input at bounding box center [261, 158] width 195 height 37
type input "1795"
click at [392, 94] on div at bounding box center [388, 102] width 20 height 20
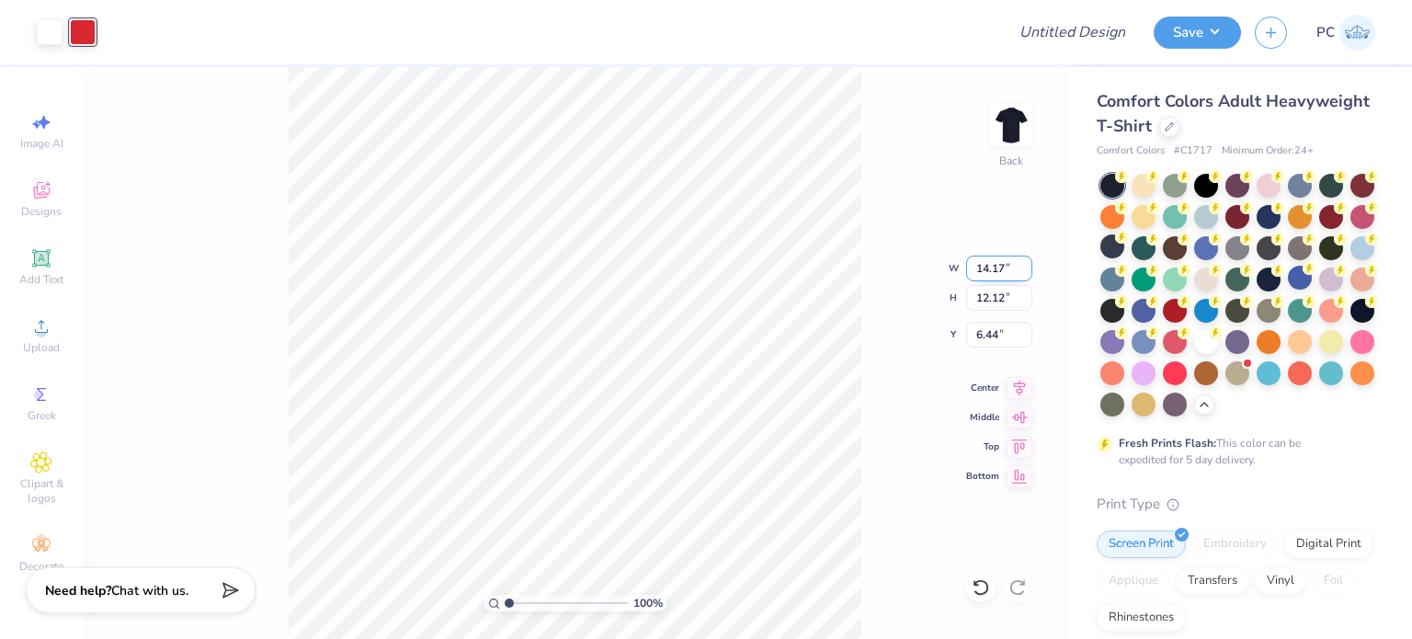
click at [1007, 269] on input "14.17" at bounding box center [999, 269] width 66 height 26
click at [1012, 267] on input "14.17" at bounding box center [999, 269] width 66 height 26
drag, startPoint x: 999, startPoint y: 297, endPoint x: 976, endPoint y: 297, distance: 23.0
click at [976, 297] on input "12.12" at bounding box center [999, 298] width 66 height 26
type input "12"
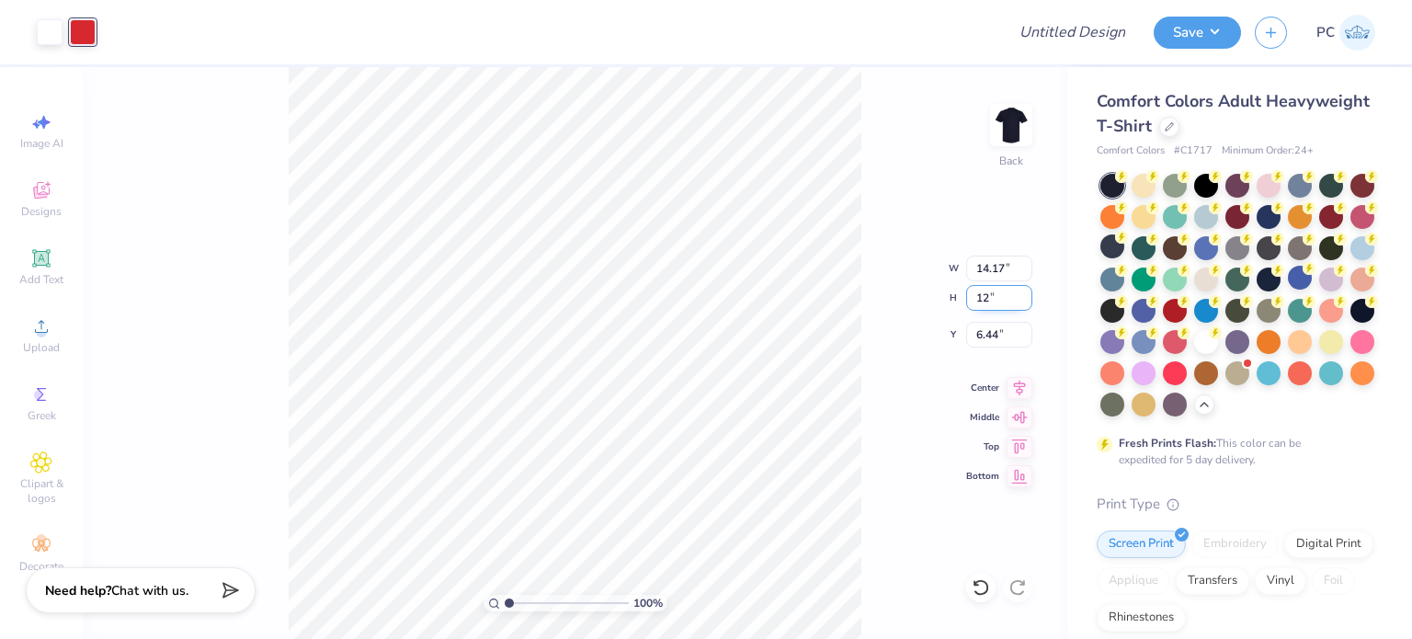
type input "14.03"
type input "12.00"
type input "6.50"
drag, startPoint x: 1005, startPoint y: 335, endPoint x: 960, endPoint y: 335, distance: 46.0
click at [960, 335] on div "100 % Back W 14.03 14.03 " H 12.00 12.00 " Y 6.50 6.50 " Center Middle Top Bott…" at bounding box center [575, 353] width 984 height 572
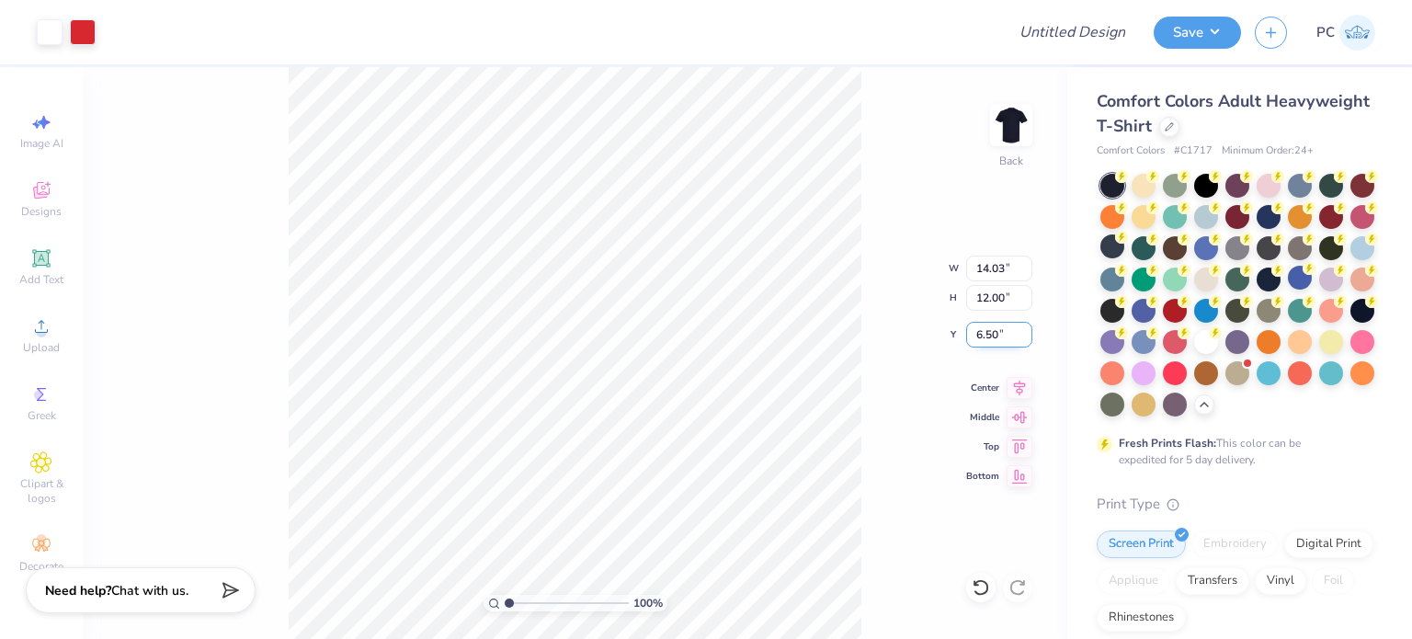
drag, startPoint x: 988, startPoint y: 335, endPoint x: 974, endPoint y: 335, distance: 13.8
click at [974, 335] on input "6.50" at bounding box center [999, 335] width 66 height 26
type input "3.00"
click at [890, 185] on div "100 % Back W 14.03 14.03 " H 12.00 12.00 " Y 3.00 3.00 " Center Middle Top Bott…" at bounding box center [575, 353] width 984 height 572
drag, startPoint x: 1009, startPoint y: 268, endPoint x: 975, endPoint y: 267, distance: 34.0
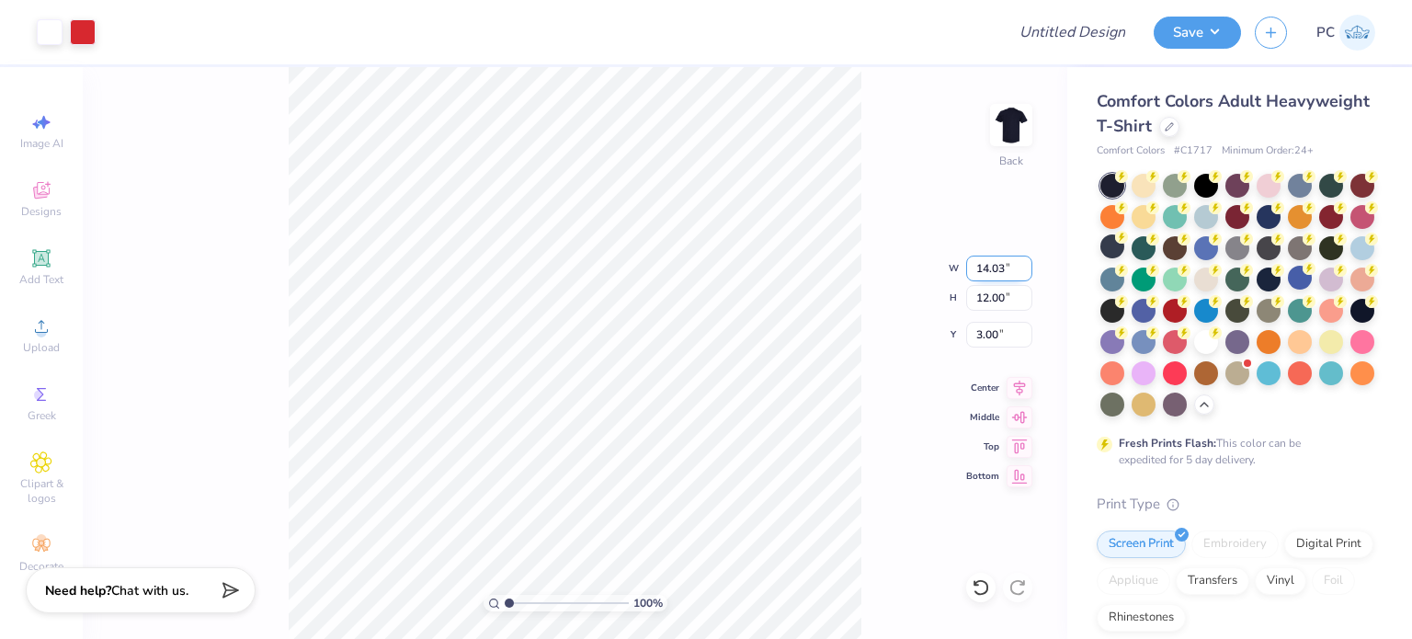
click at [975, 267] on input "14.03" at bounding box center [999, 269] width 66 height 26
type input "12.50"
type input "10.69"
drag, startPoint x: 1002, startPoint y: 329, endPoint x: 978, endPoint y: 329, distance: 23.9
click at [978, 329] on input "3.65" at bounding box center [999, 335] width 66 height 26
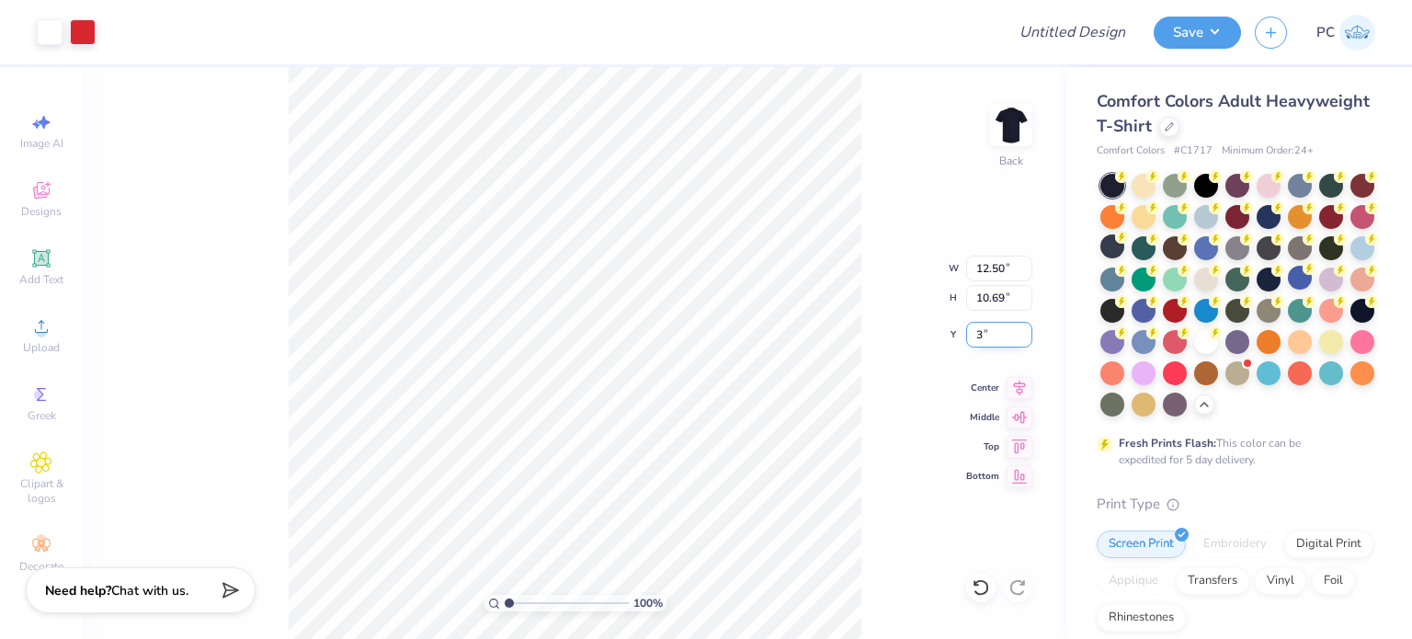
type input "3.00"
click at [1009, 378] on icon at bounding box center [1019, 385] width 26 height 22
click at [892, 360] on div "100 % Back W 12.50 12.50 " H 10.69 10.69 " Y 3.00 3.00 " Center Middle Top Bott…" at bounding box center [575, 353] width 984 height 572
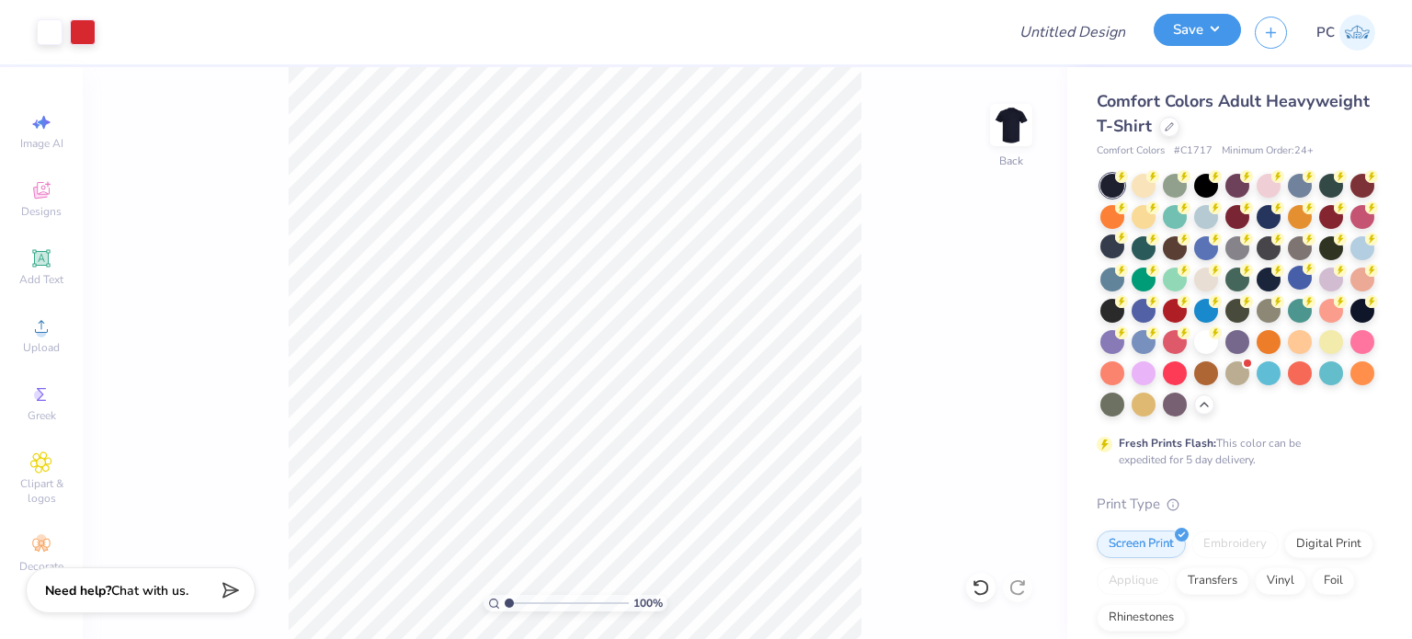
click at [1176, 36] on button "Save" at bounding box center [1196, 30] width 87 height 32
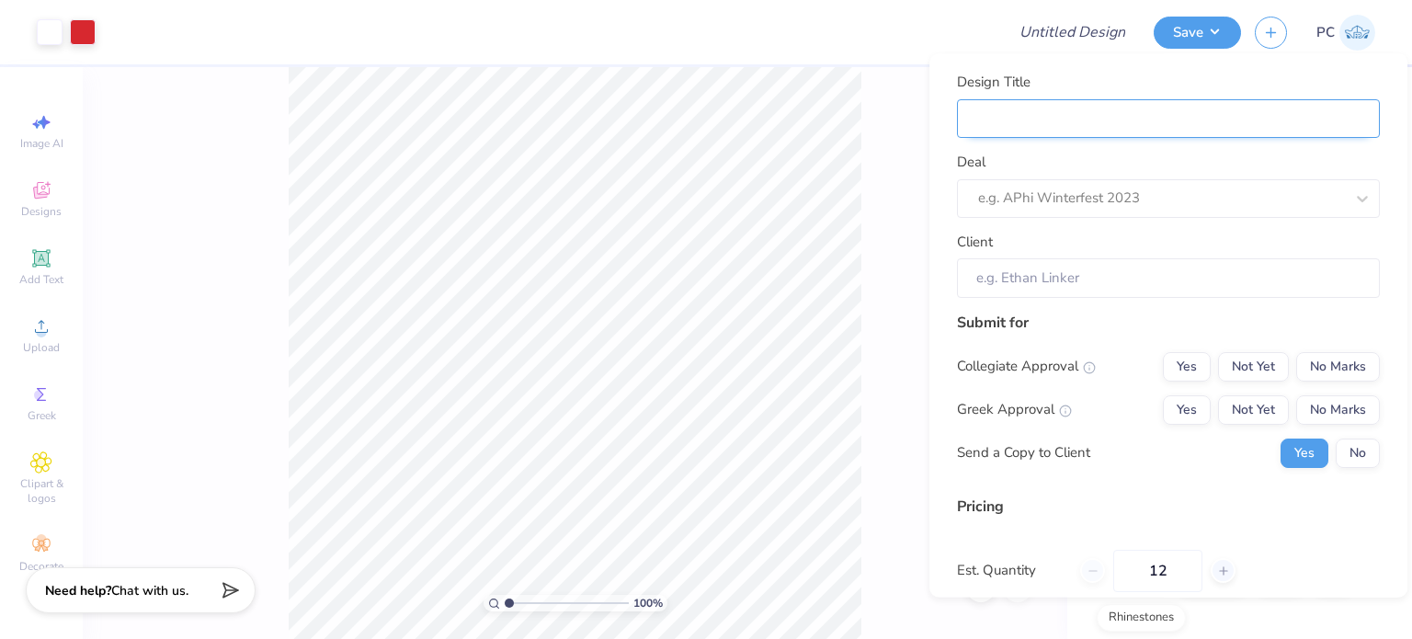
click at [1152, 121] on input "Design Title" at bounding box center [1168, 118] width 423 height 39
paste input "Phi Sigma Sigma Parent's Weekend Merch"
type input "Phi Sigma Sigma Parent's Weekend Merch"
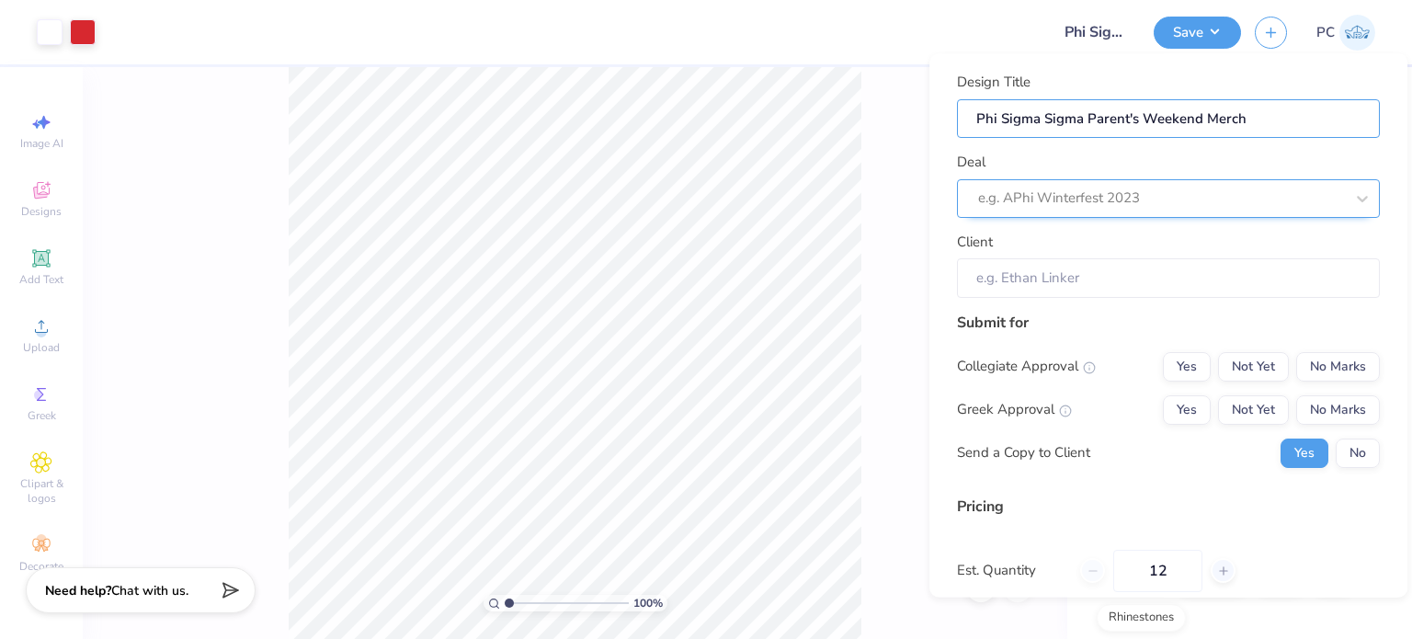
type input "Phi Sigma Sigma Parent's Weekend Merch"
click at [1044, 194] on div at bounding box center [1161, 199] width 366 height 25
paste input "Phi Sigma Sigma Parent's Weekend Merch"
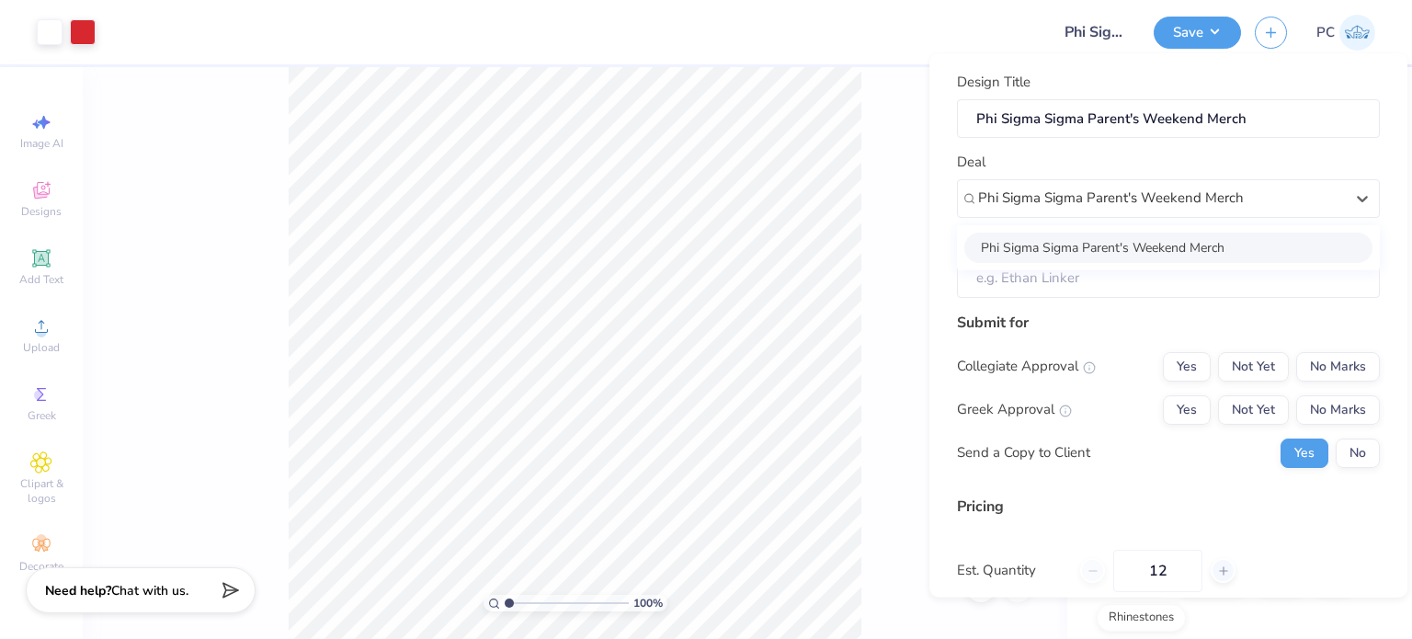
click at [1172, 245] on div "Phi Sigma Sigma Parent's Weekend Merch" at bounding box center [1168, 248] width 408 height 30
type input "Phi Sigma Sigma Parent's Weekend Merch"
type input "Cassidy Cue"
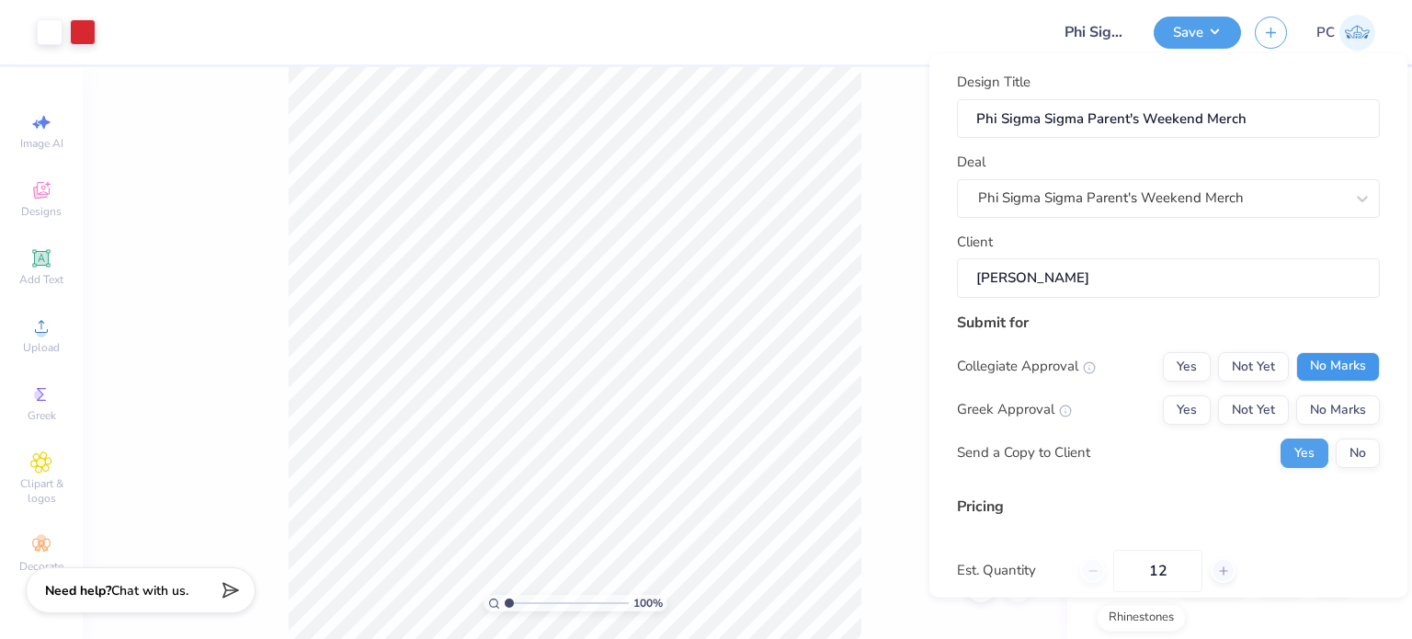
click at [1312, 358] on button "No Marks" at bounding box center [1338, 366] width 84 height 29
click at [1166, 400] on button "Yes" at bounding box center [1187, 409] width 48 height 29
click at [1351, 450] on button "No" at bounding box center [1357, 452] width 44 height 29
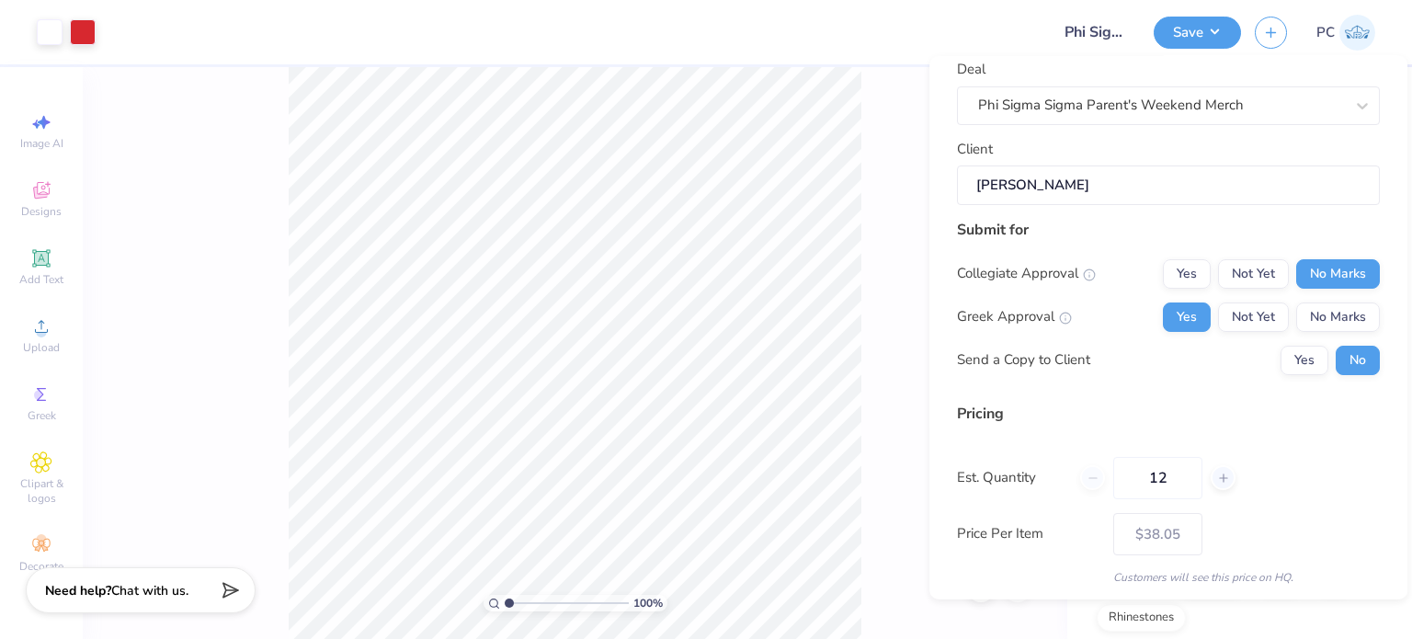
scroll to position [195, 0]
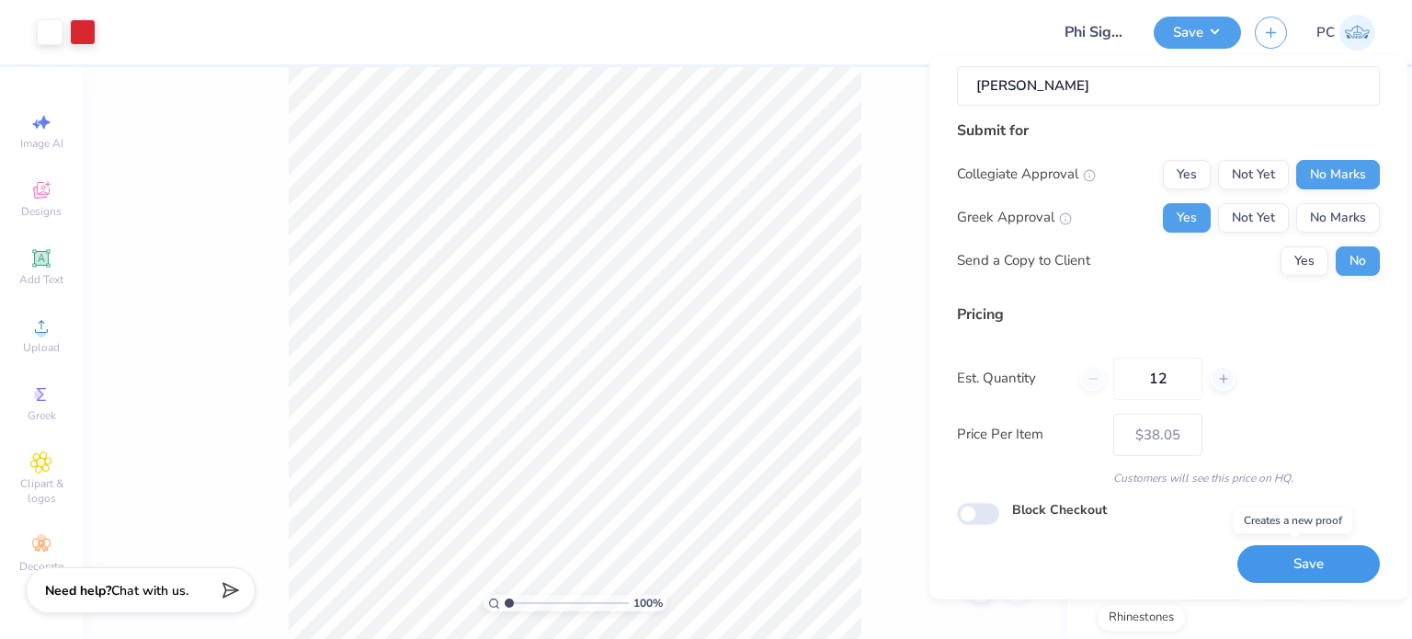
click at [1290, 560] on button "Save" at bounding box center [1308, 564] width 142 height 38
type input "$38.05"
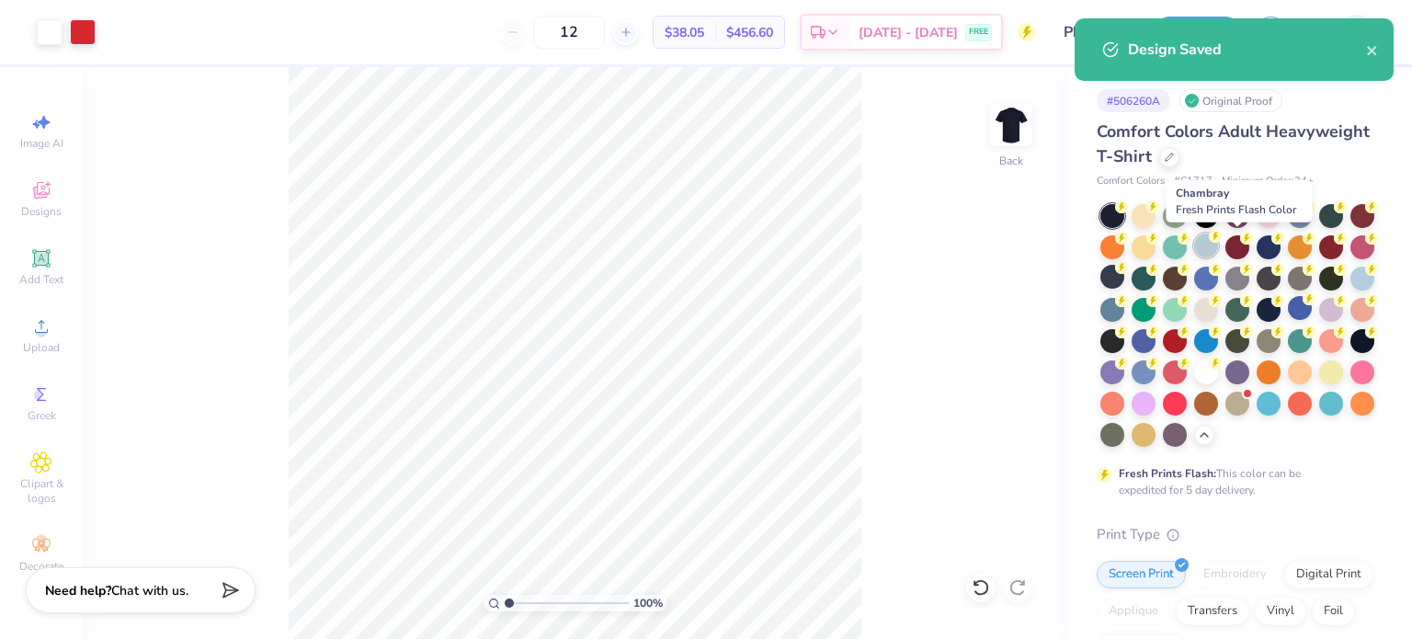
click at [1218, 242] on div at bounding box center [1206, 245] width 24 height 24
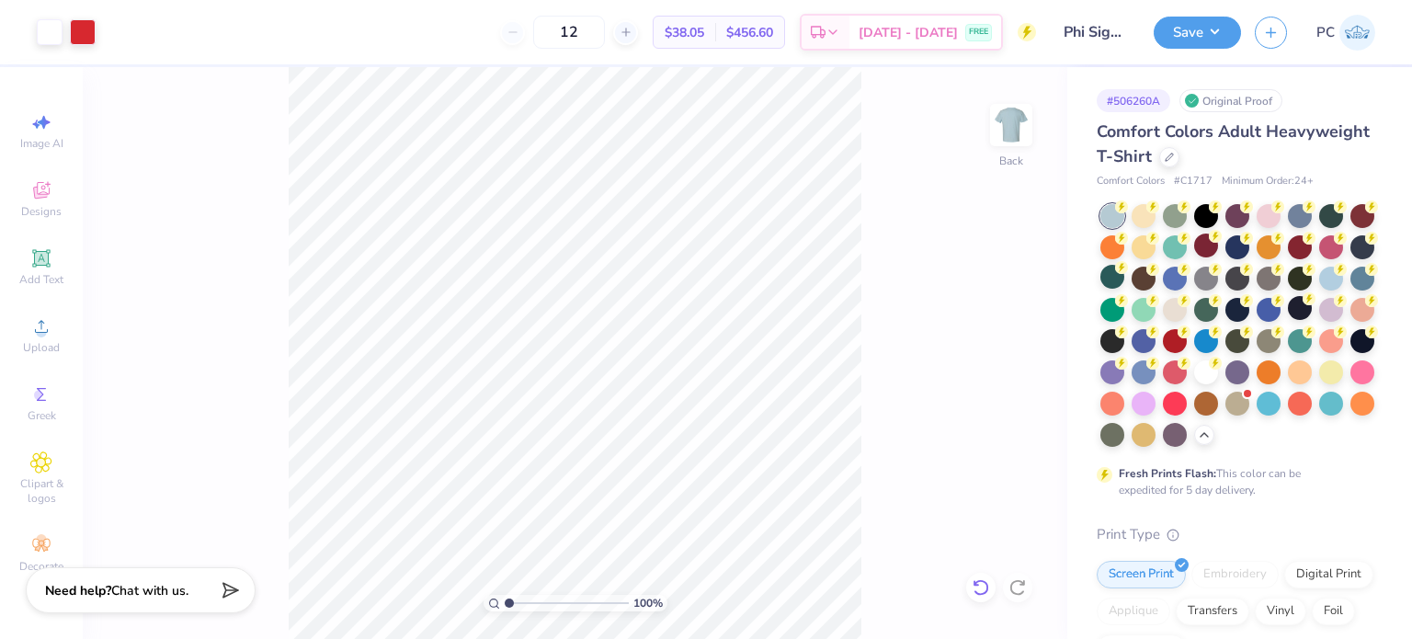
click at [981, 581] on icon at bounding box center [980, 587] width 16 height 17
click at [88, 28] on div at bounding box center [83, 30] width 26 height 26
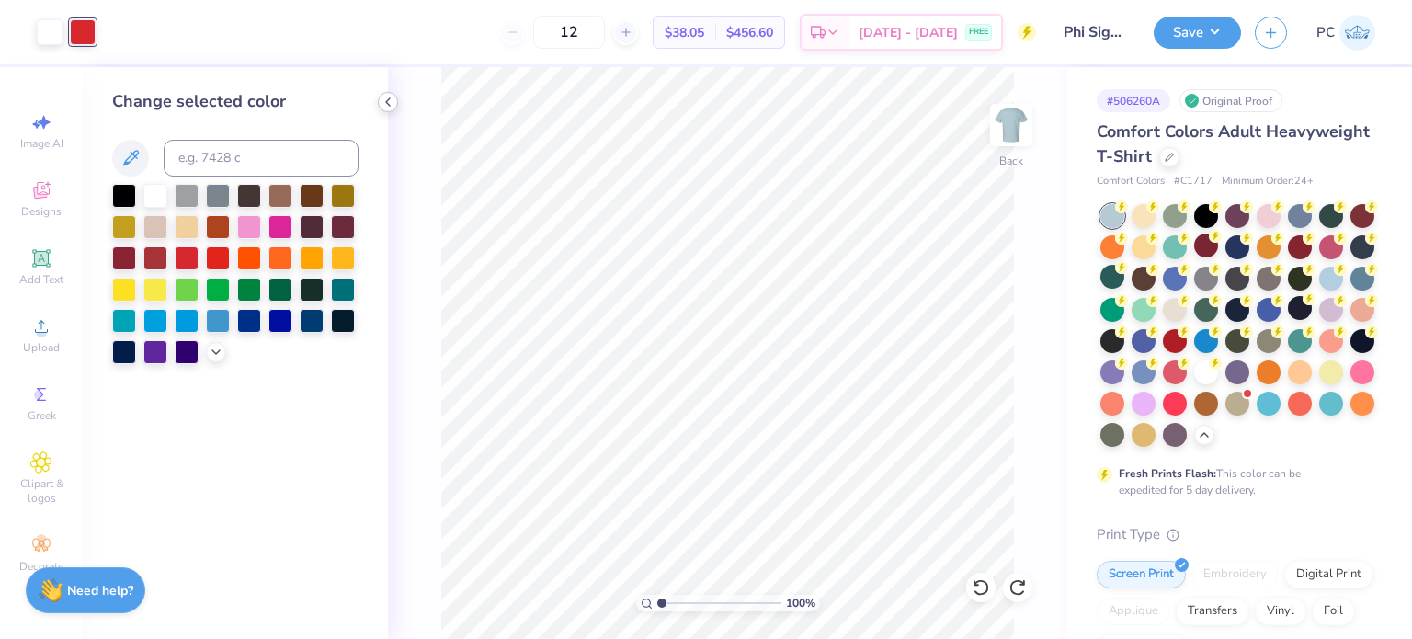
click at [391, 97] on icon at bounding box center [388, 102] width 15 height 15
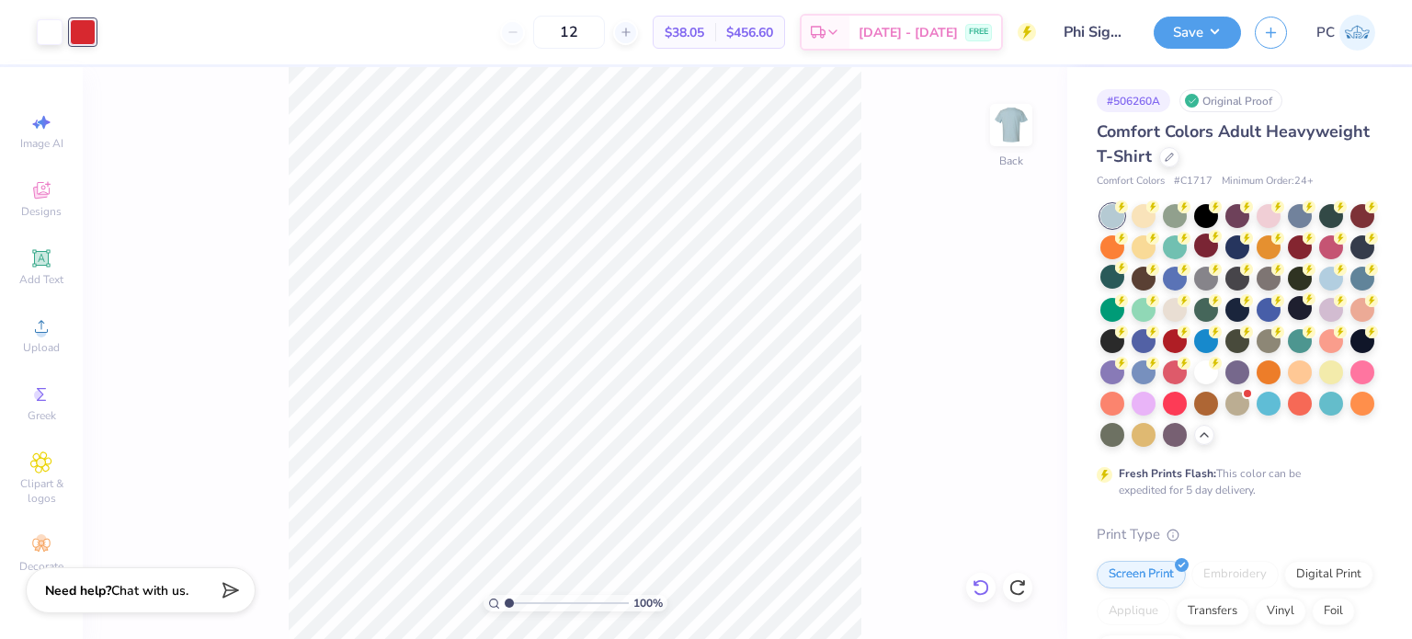
click at [978, 596] on div at bounding box center [980, 587] width 29 height 29
click at [974, 594] on icon at bounding box center [980, 587] width 18 height 18
click at [1008, 588] on icon at bounding box center [1017, 587] width 18 height 18
click at [1016, 588] on icon at bounding box center [1017, 587] width 18 height 18
click at [1021, 590] on icon at bounding box center [1017, 587] width 18 height 18
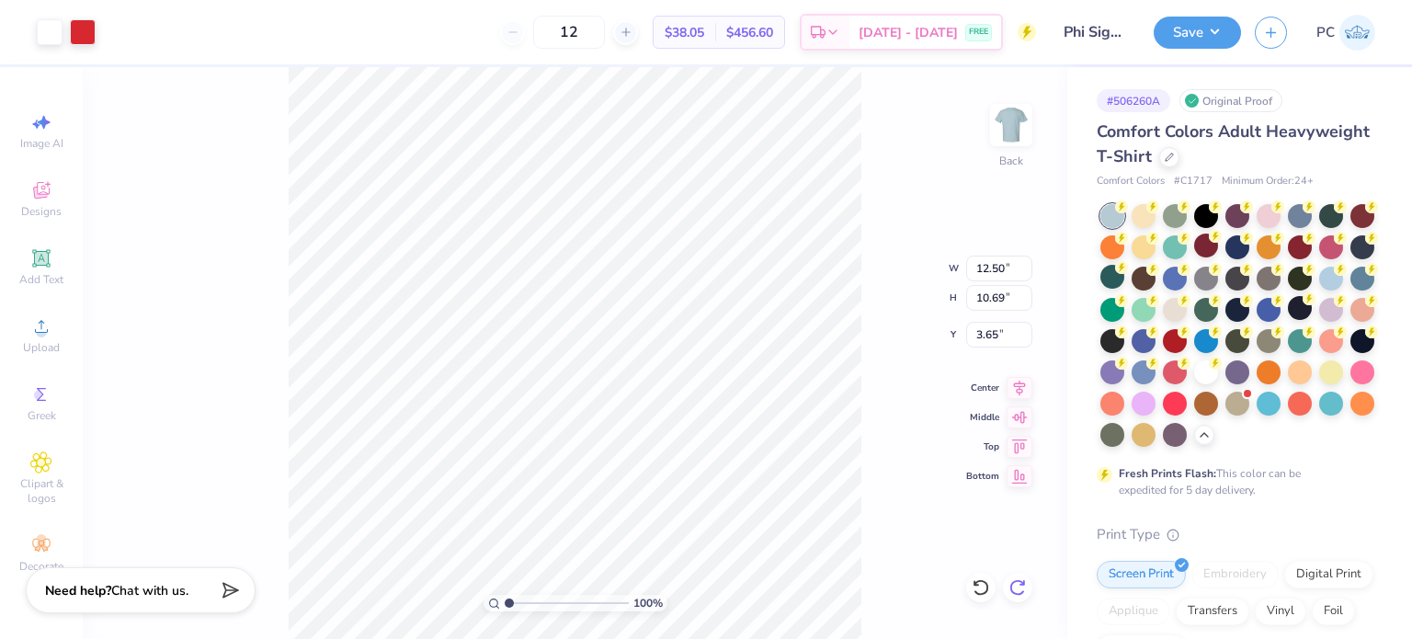
type input "3.00"
click at [85, 40] on div at bounding box center [83, 30] width 26 height 26
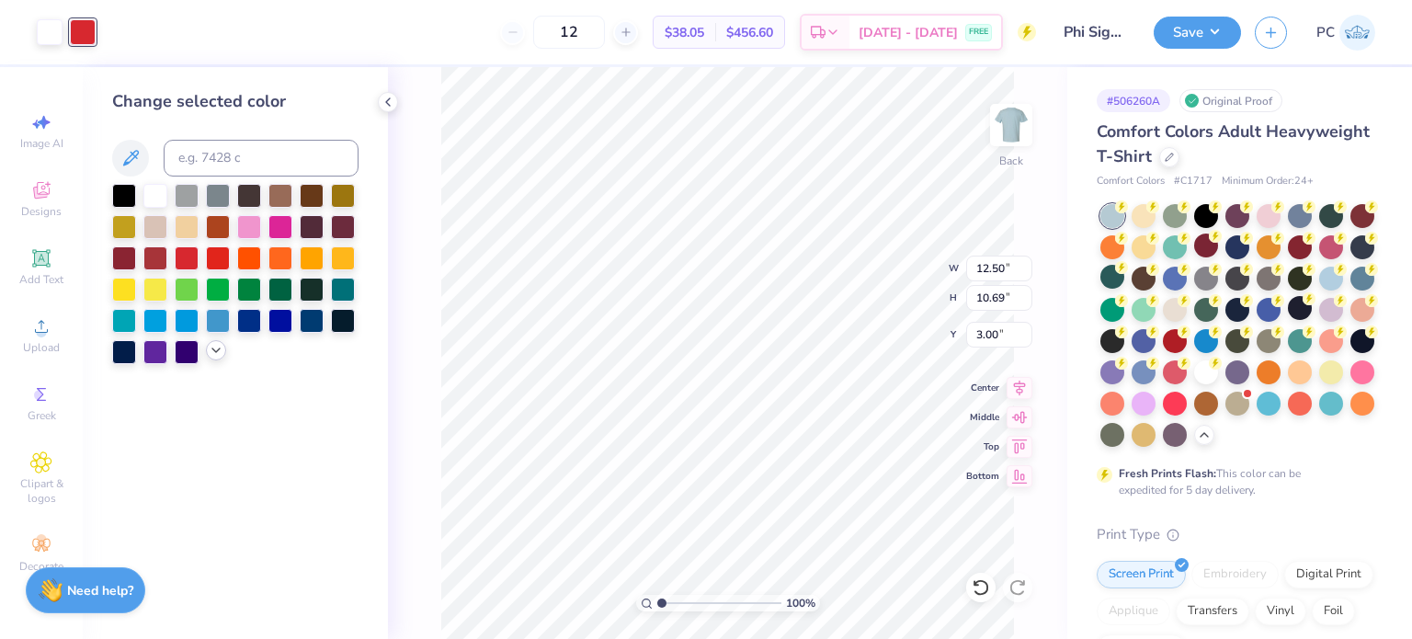
click at [212, 354] on icon at bounding box center [216, 350] width 15 height 15
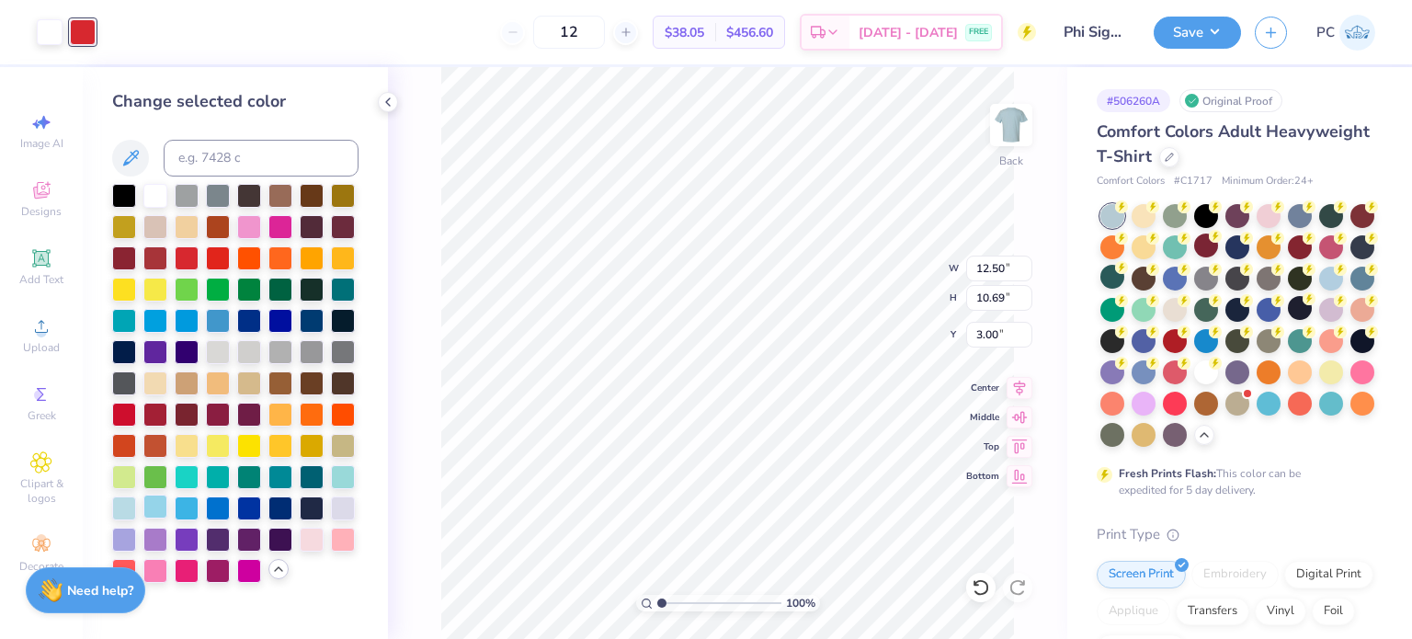
click at [155, 510] on div at bounding box center [155, 506] width 24 height 24
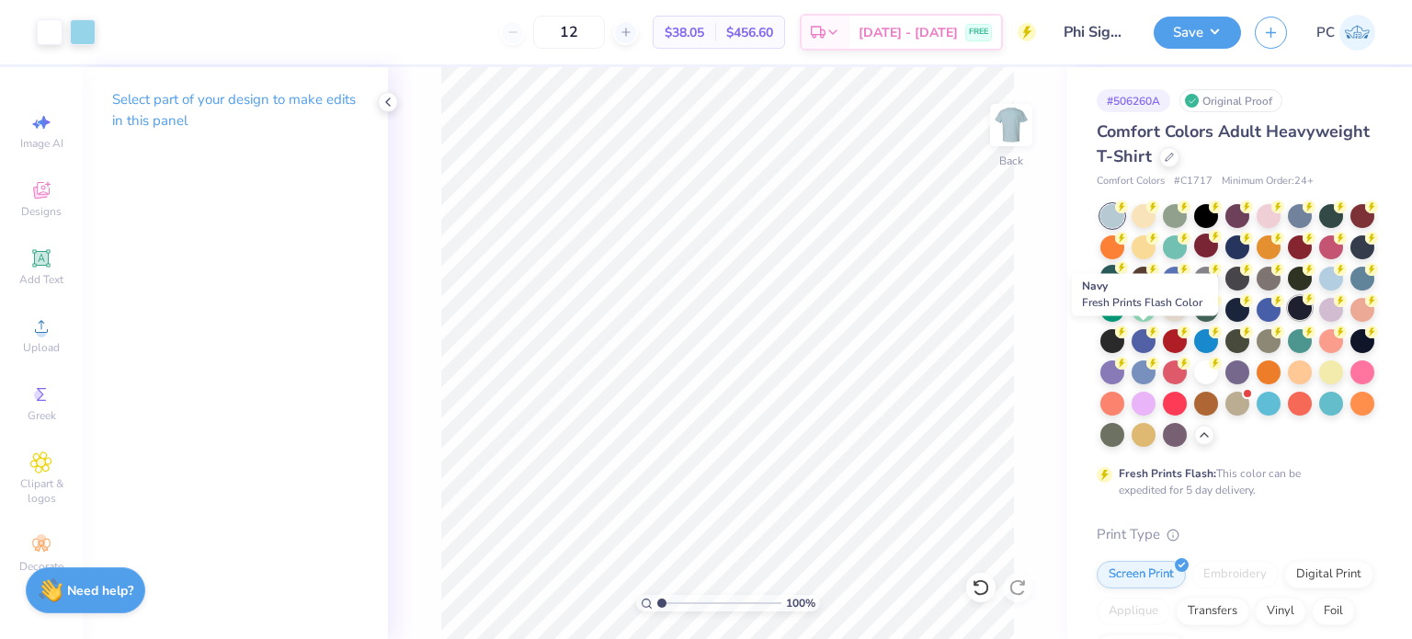
click at [1288, 320] on div at bounding box center [1300, 308] width 24 height 24
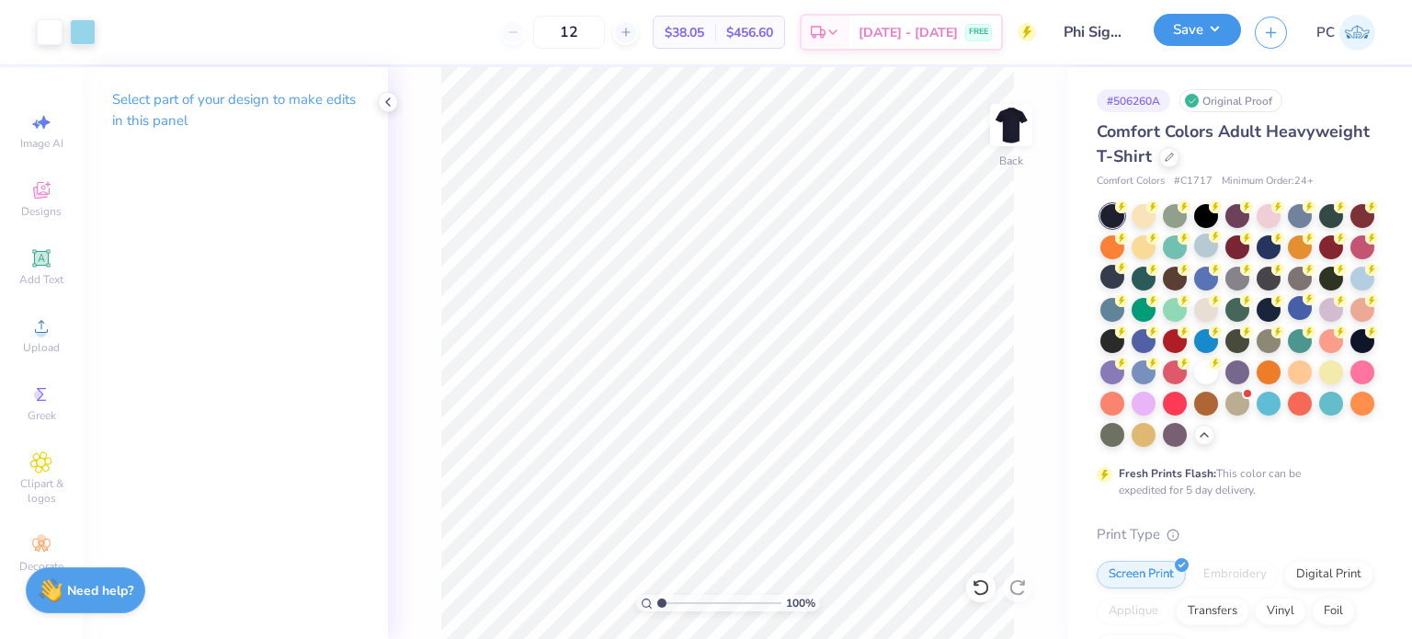
click at [1173, 46] on button "Save" at bounding box center [1196, 30] width 87 height 32
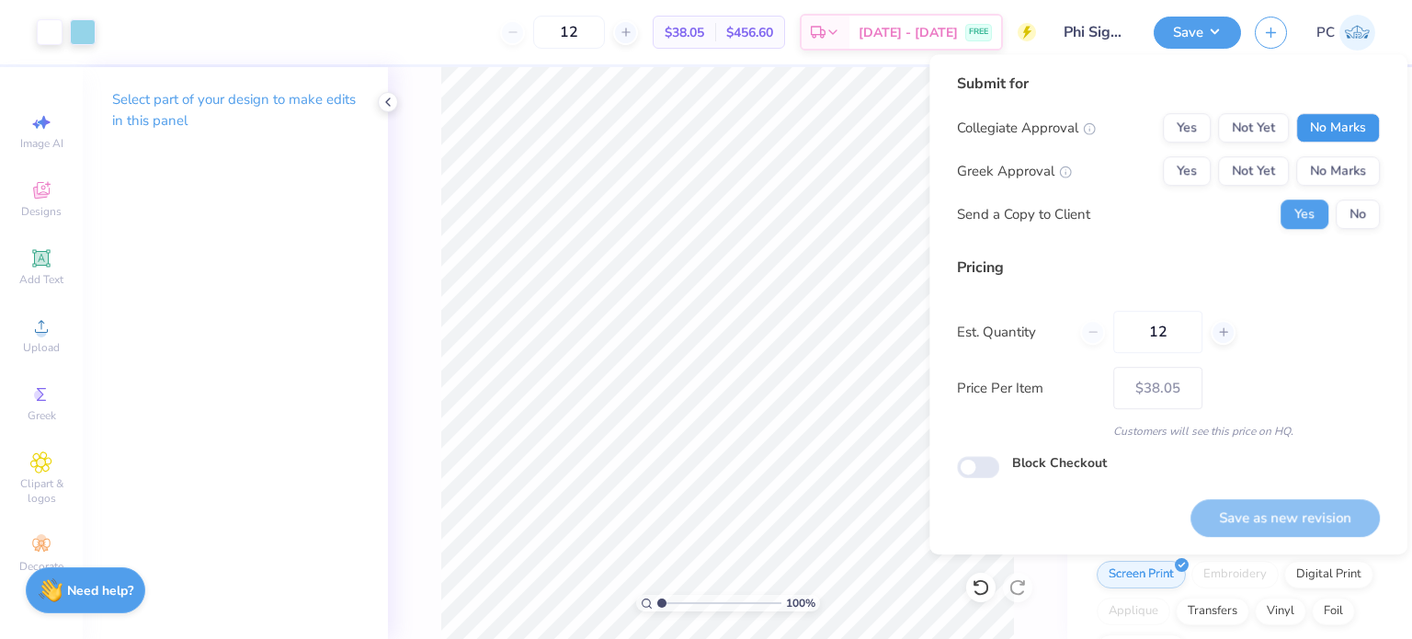
click at [1330, 136] on button "No Marks" at bounding box center [1338, 127] width 84 height 29
click at [1187, 171] on button "Yes" at bounding box center [1187, 170] width 48 height 29
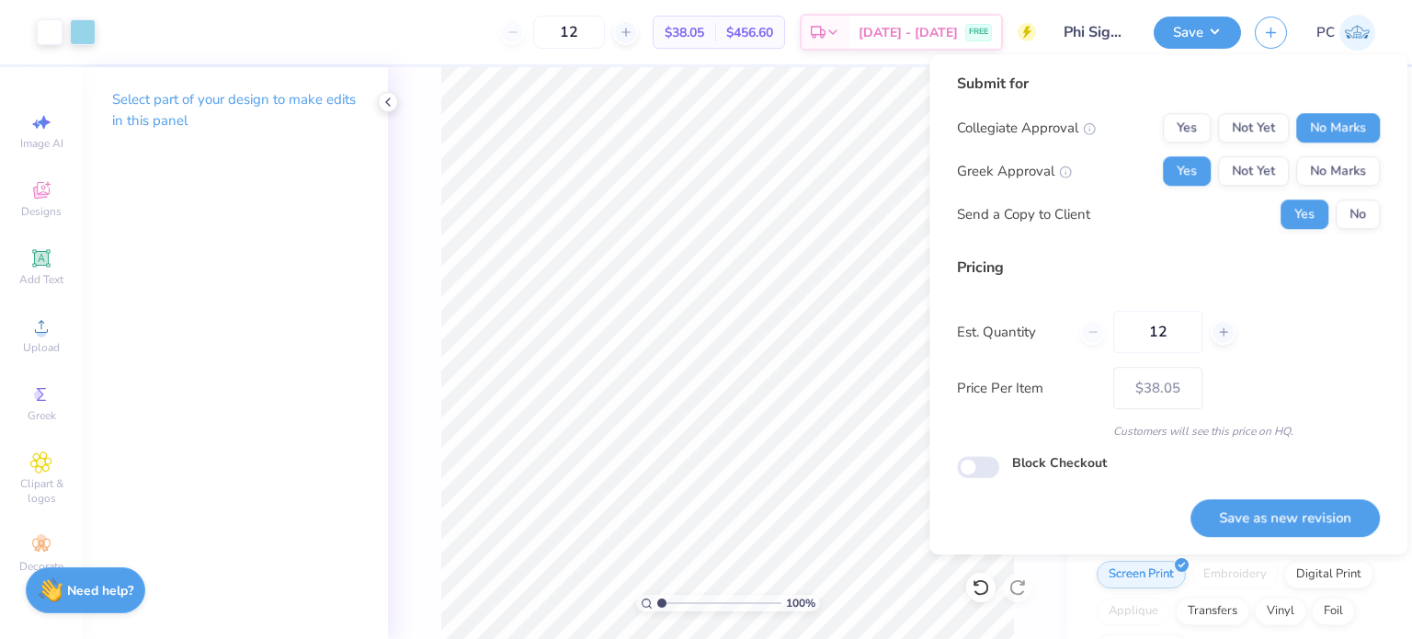
click at [1335, 201] on div "Yes No" at bounding box center [1329, 213] width 99 height 29
click at [1363, 227] on button "No" at bounding box center [1357, 213] width 44 height 29
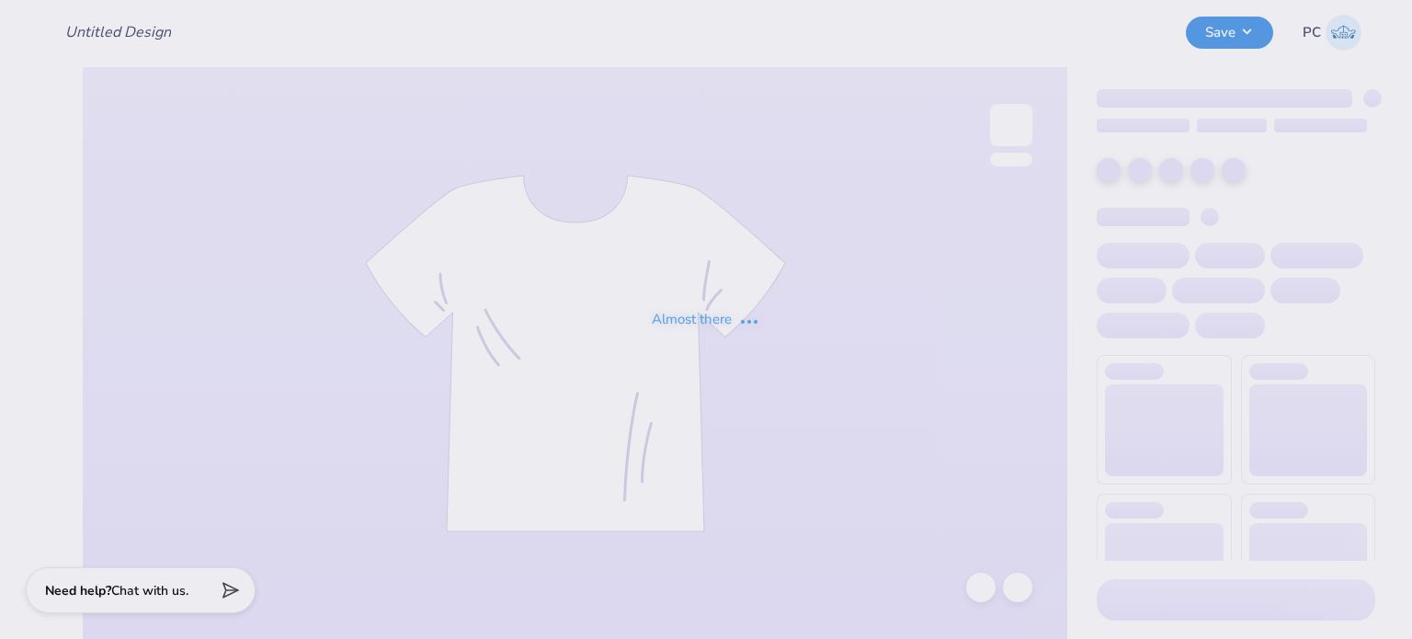
type input "Phi Sigma Sigma Parent's Weekend Merch"
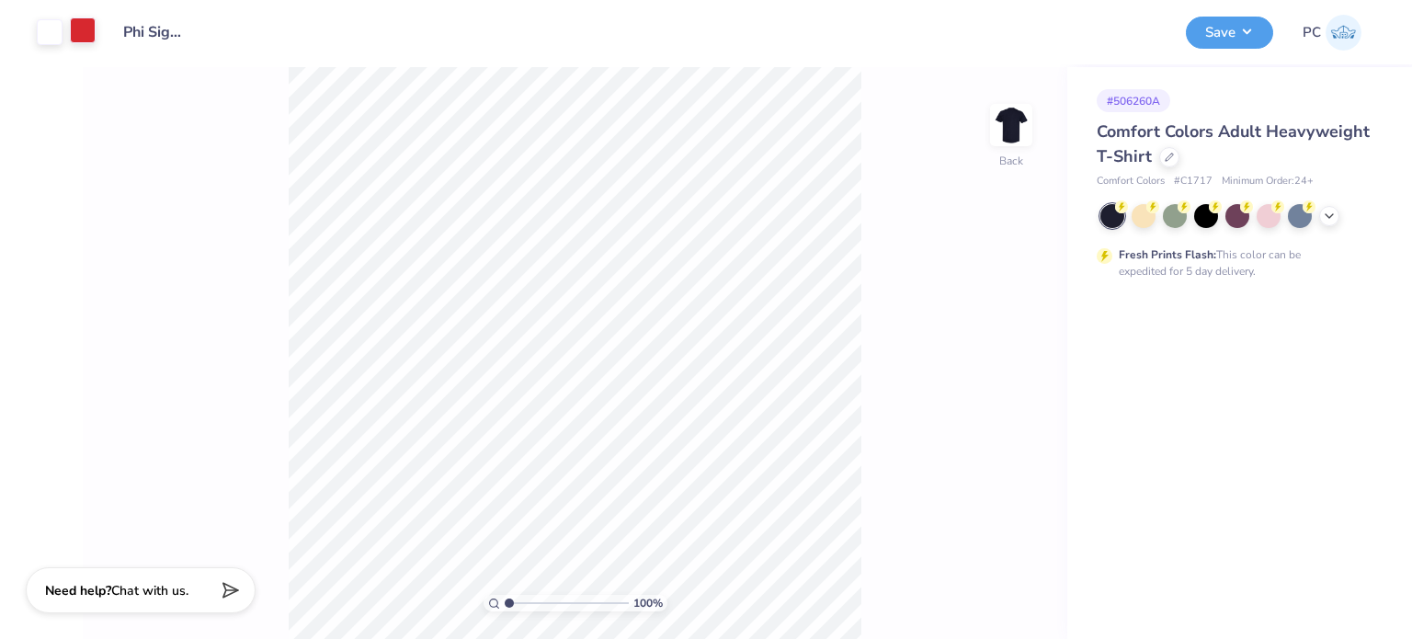
click at [85, 35] on div at bounding box center [83, 30] width 26 height 26
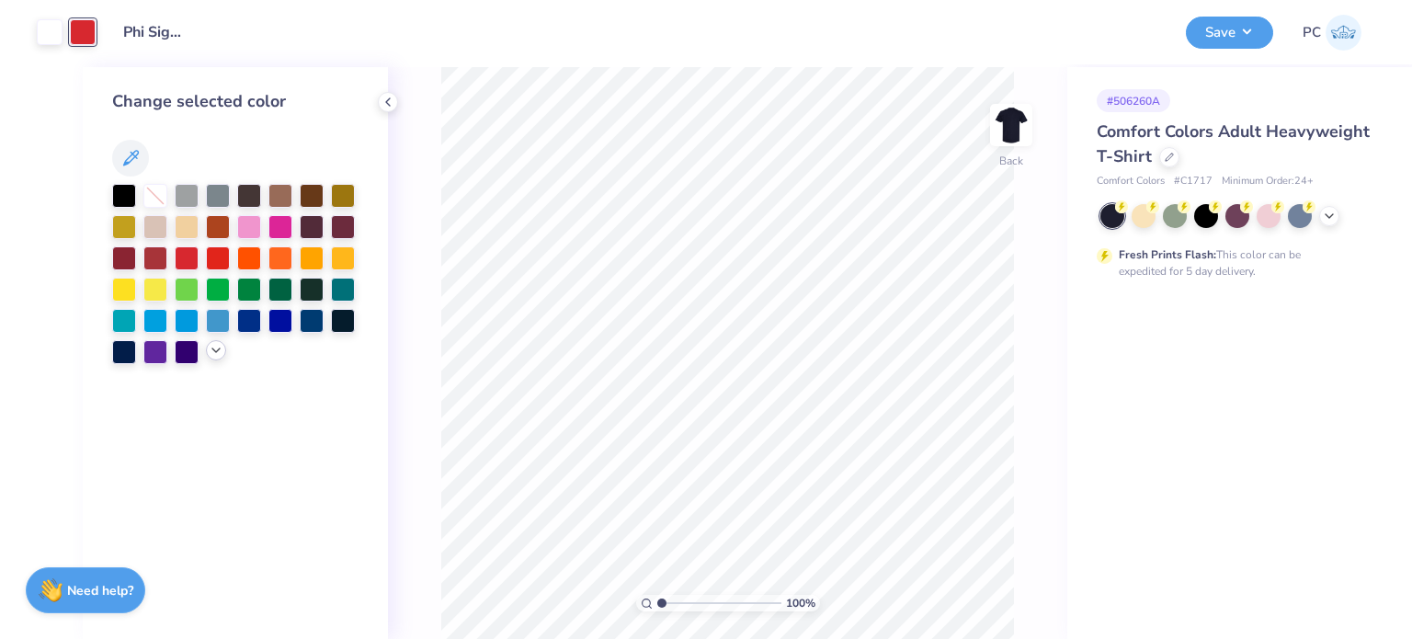
click at [216, 353] on icon at bounding box center [216, 350] width 15 height 15
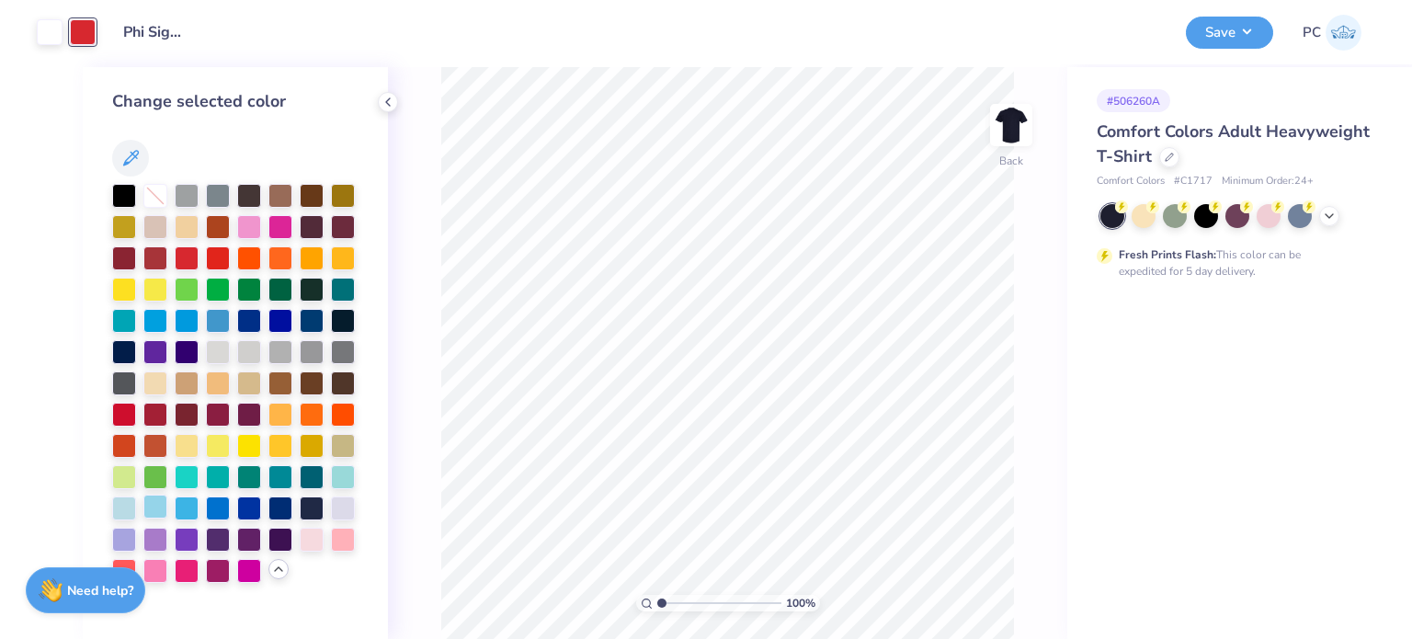
click at [156, 506] on div at bounding box center [155, 506] width 24 height 24
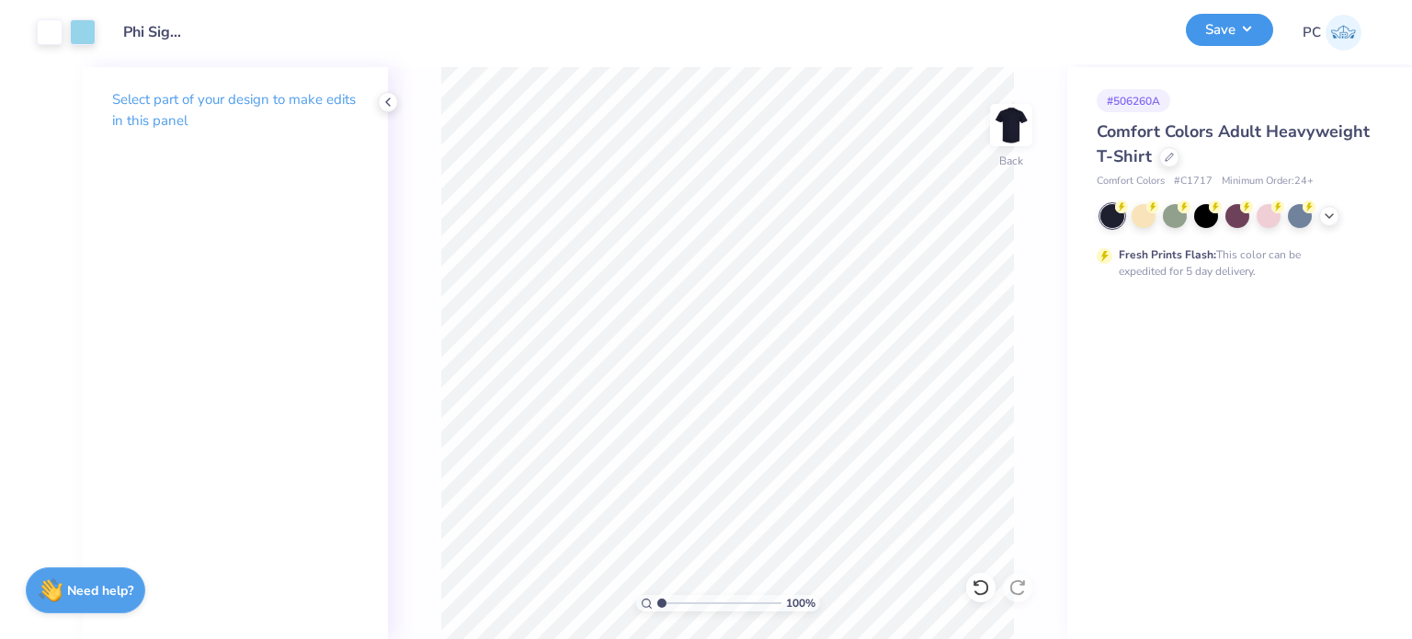
click at [1229, 41] on button "Save" at bounding box center [1229, 30] width 87 height 32
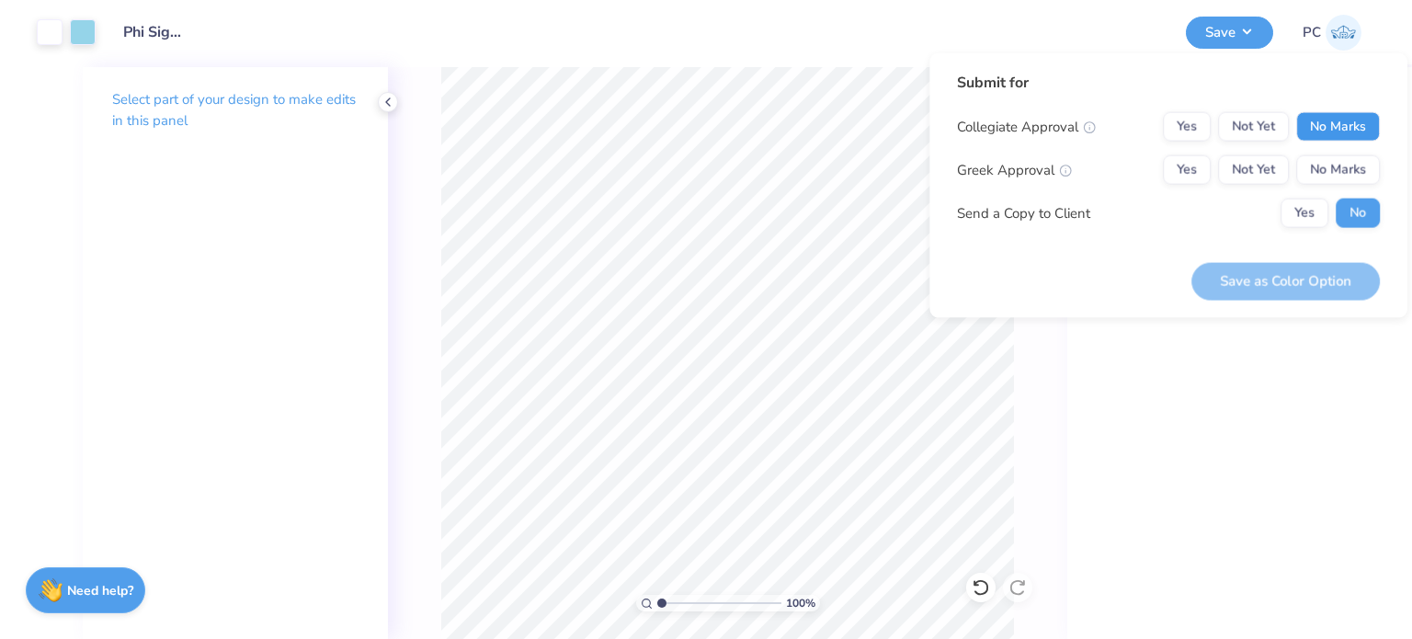
click at [1348, 125] on button "No Marks" at bounding box center [1338, 126] width 84 height 29
click at [1199, 173] on button "Yes" at bounding box center [1187, 169] width 48 height 29
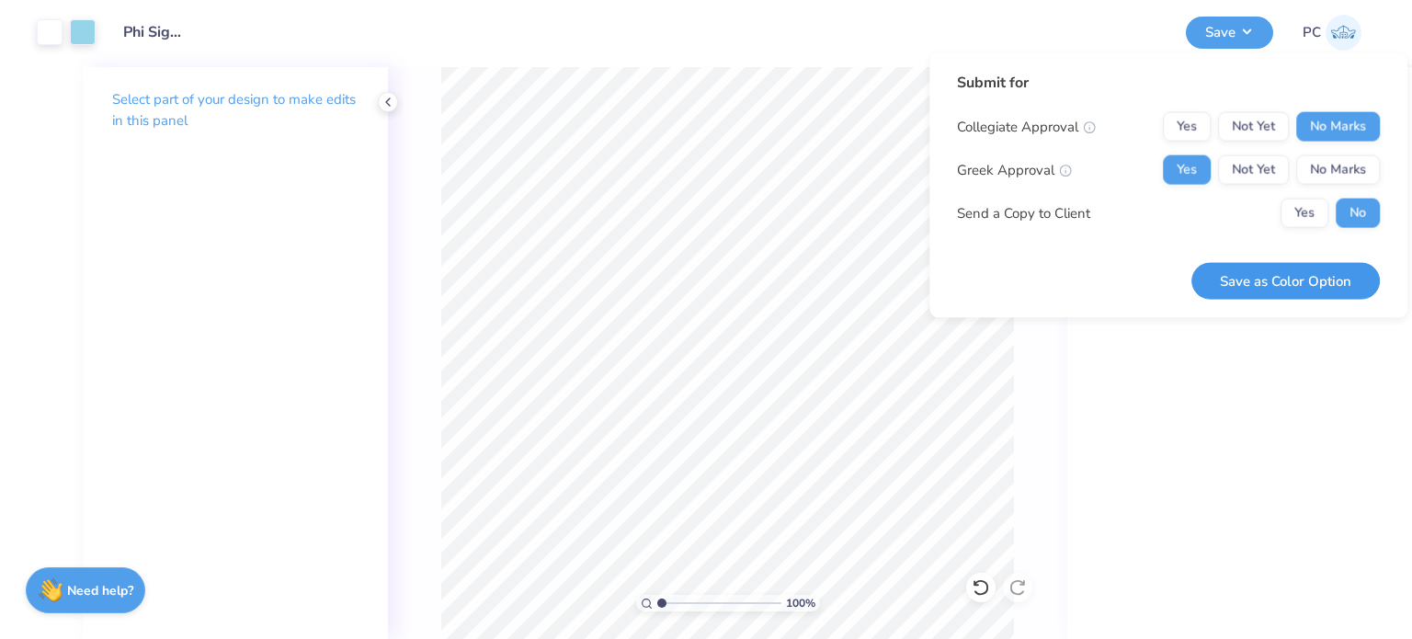
click at [1274, 286] on button "Save as Color Option" at bounding box center [1285, 281] width 188 height 38
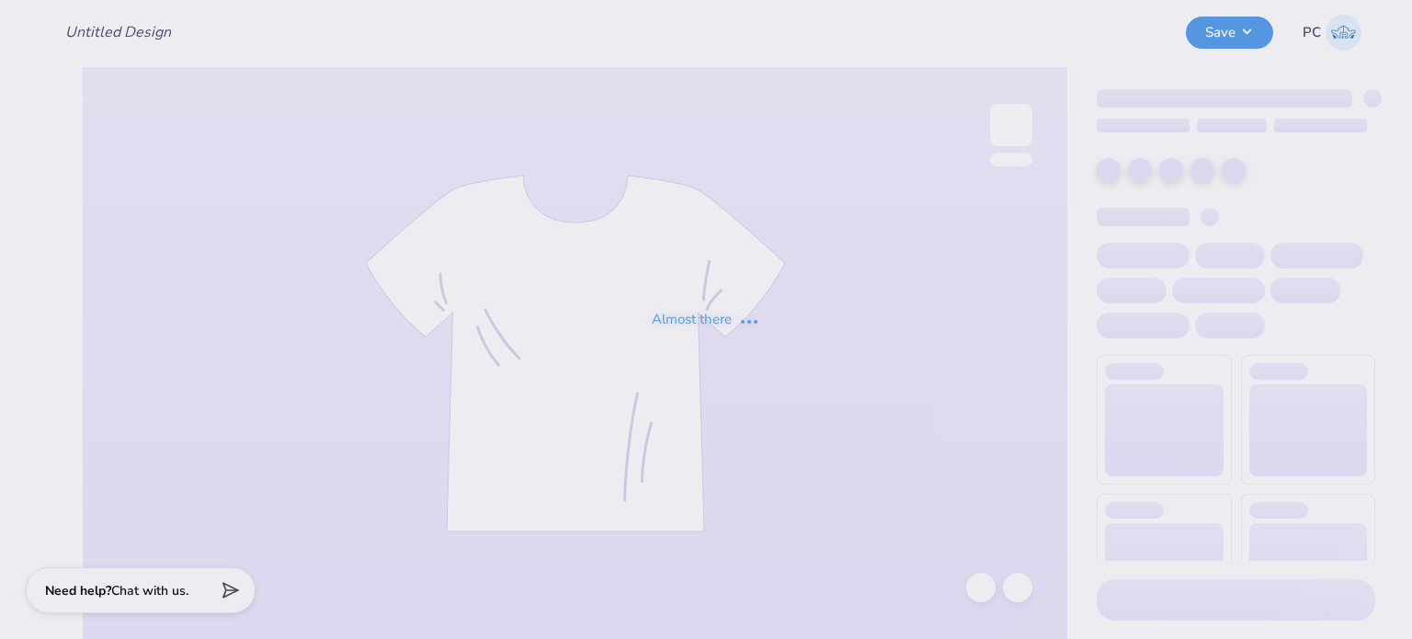
type input "Phi Sigma Sigma Parent's Weekend Merch"
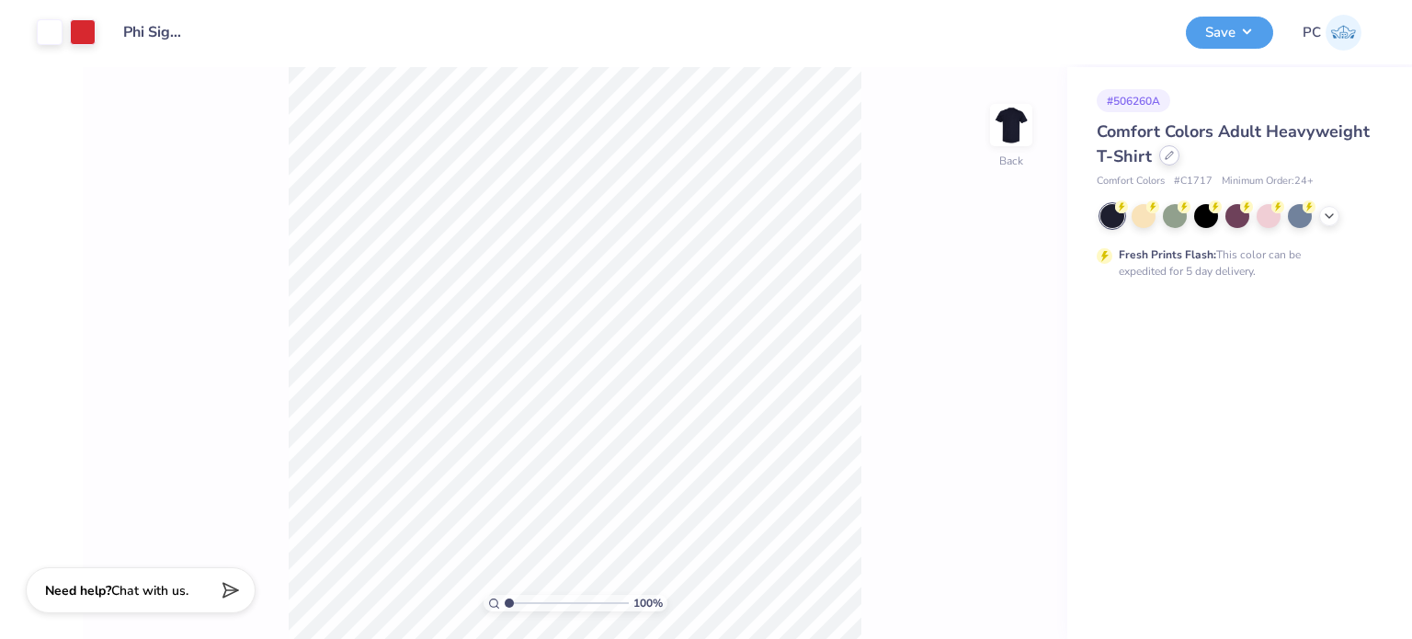
click at [1166, 161] on div at bounding box center [1169, 155] width 20 height 20
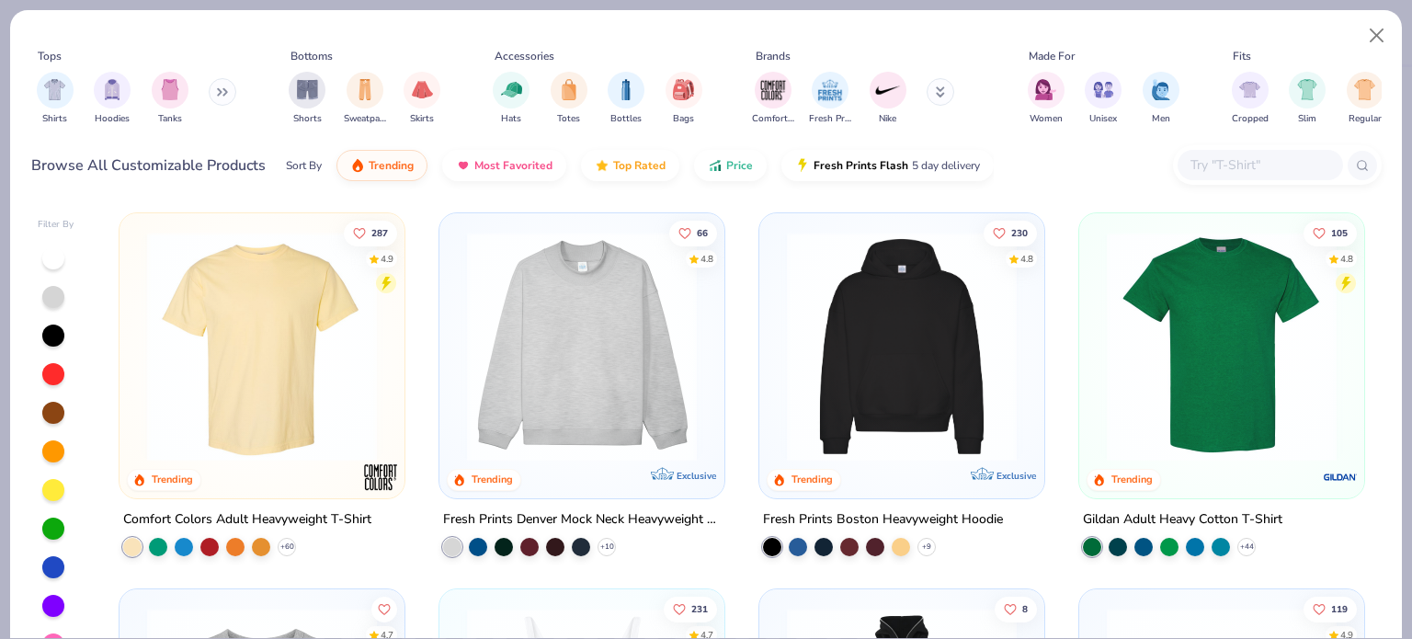
click at [1206, 161] on input "text" at bounding box center [1259, 164] width 142 height 21
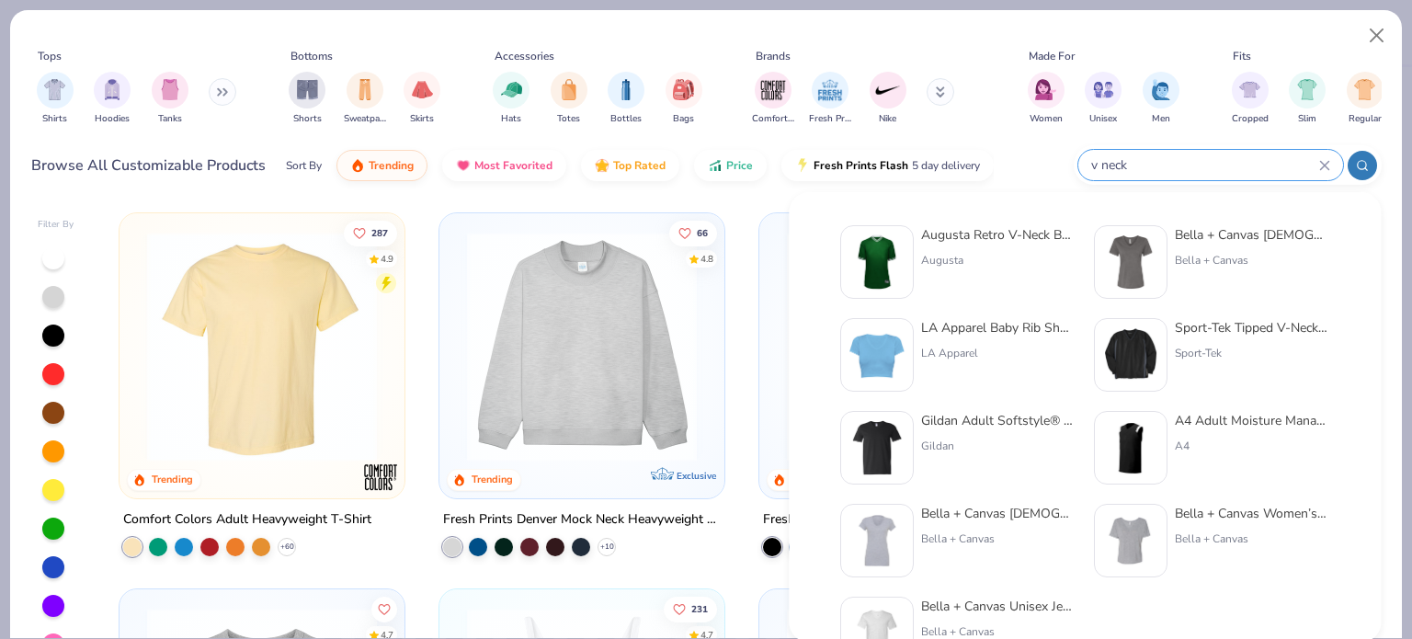
scroll to position [37, 0]
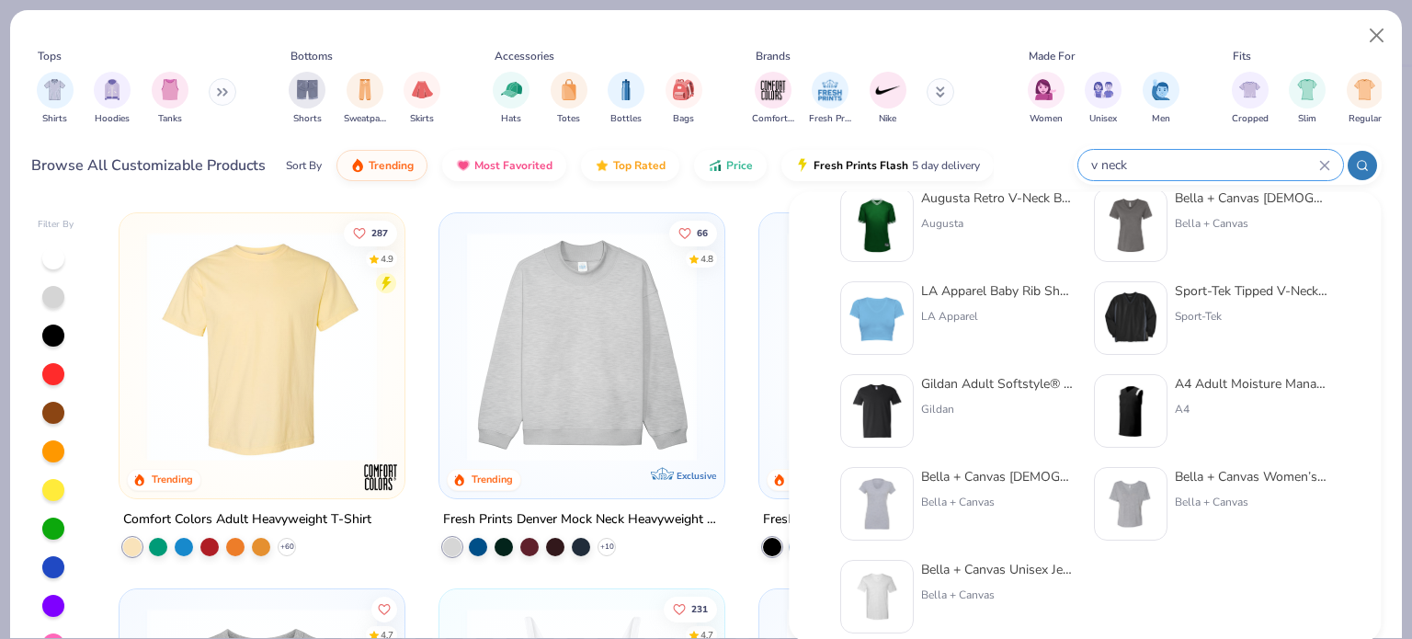
type input "v neck"
click at [889, 410] on img at bounding box center [876, 410] width 57 height 57
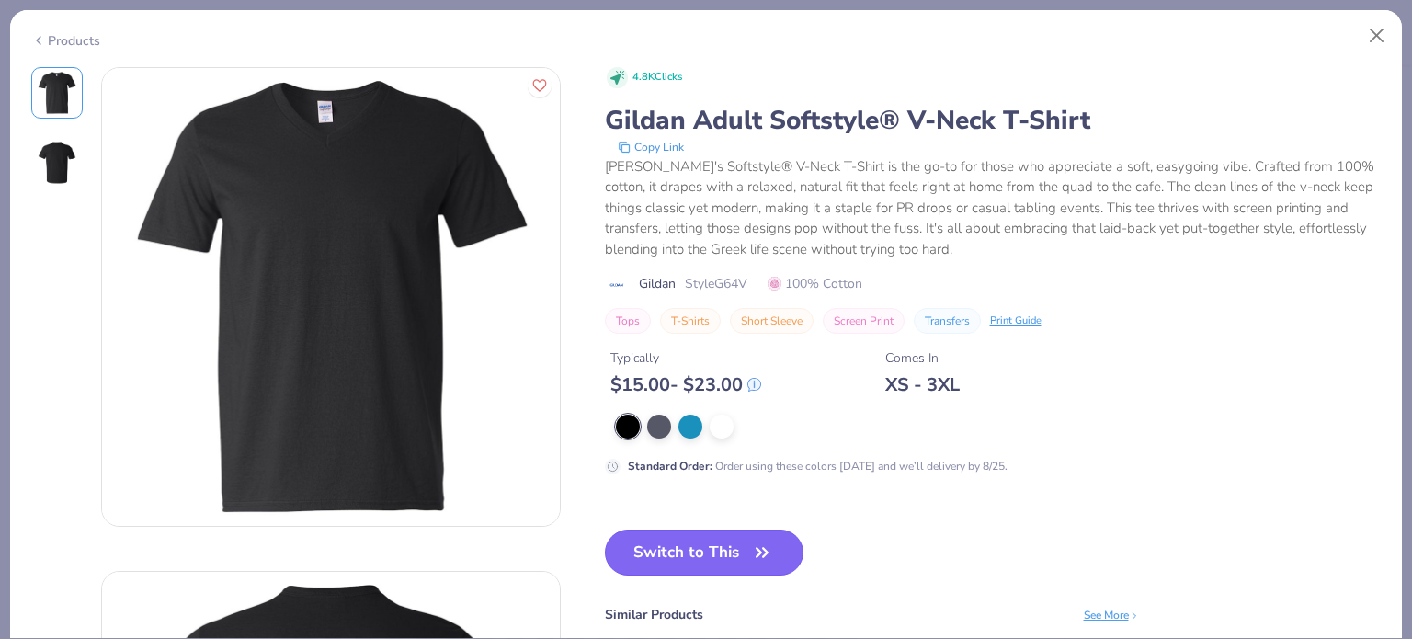
click at [687, 552] on button "Switch to This" at bounding box center [704, 552] width 199 height 46
